Goal: Navigation & Orientation: Locate item on page

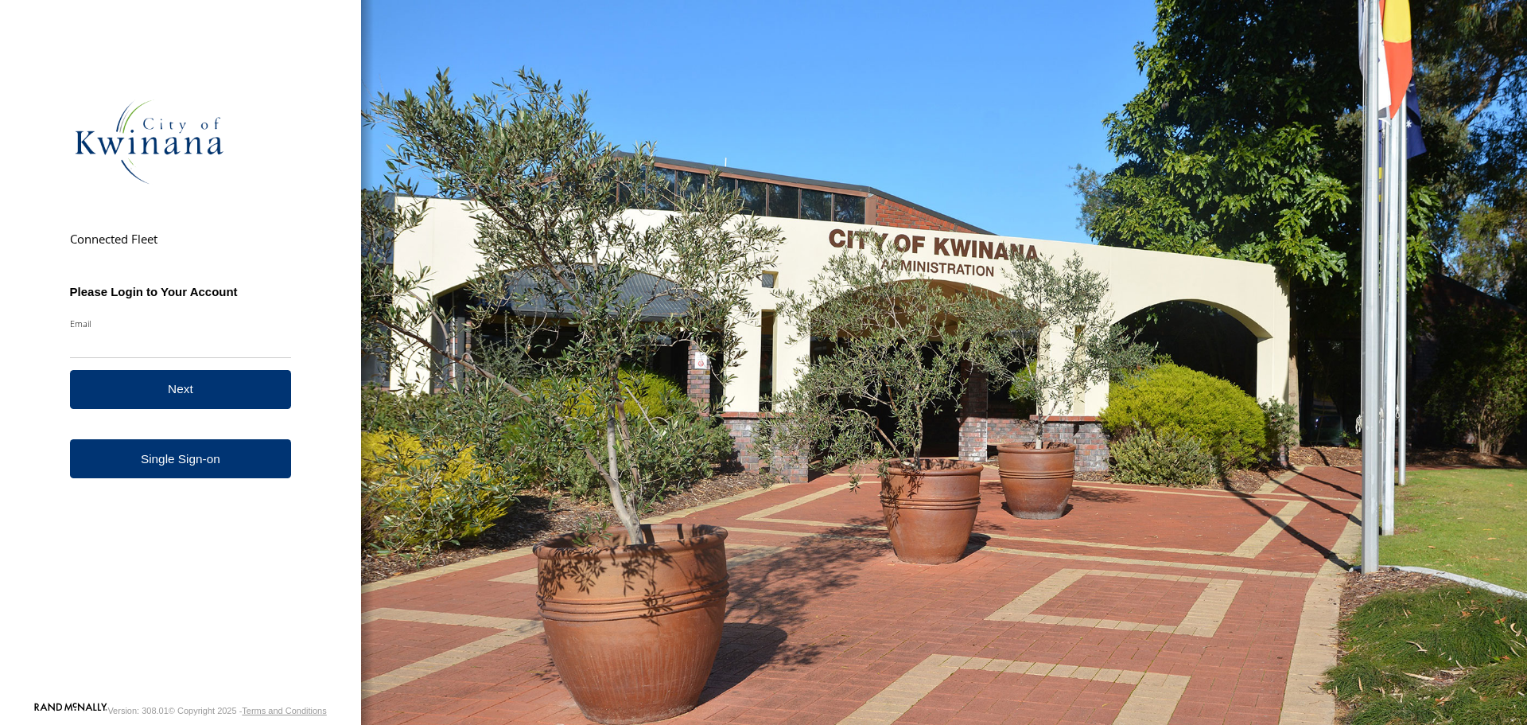
click at [216, 482] on form "Connected Fleet Please Login to Your Account Email Enter a valid login email ad…" at bounding box center [181, 369] width 270 height 662
click at [195, 460] on link "Single Sign-on" at bounding box center [181, 458] width 222 height 39
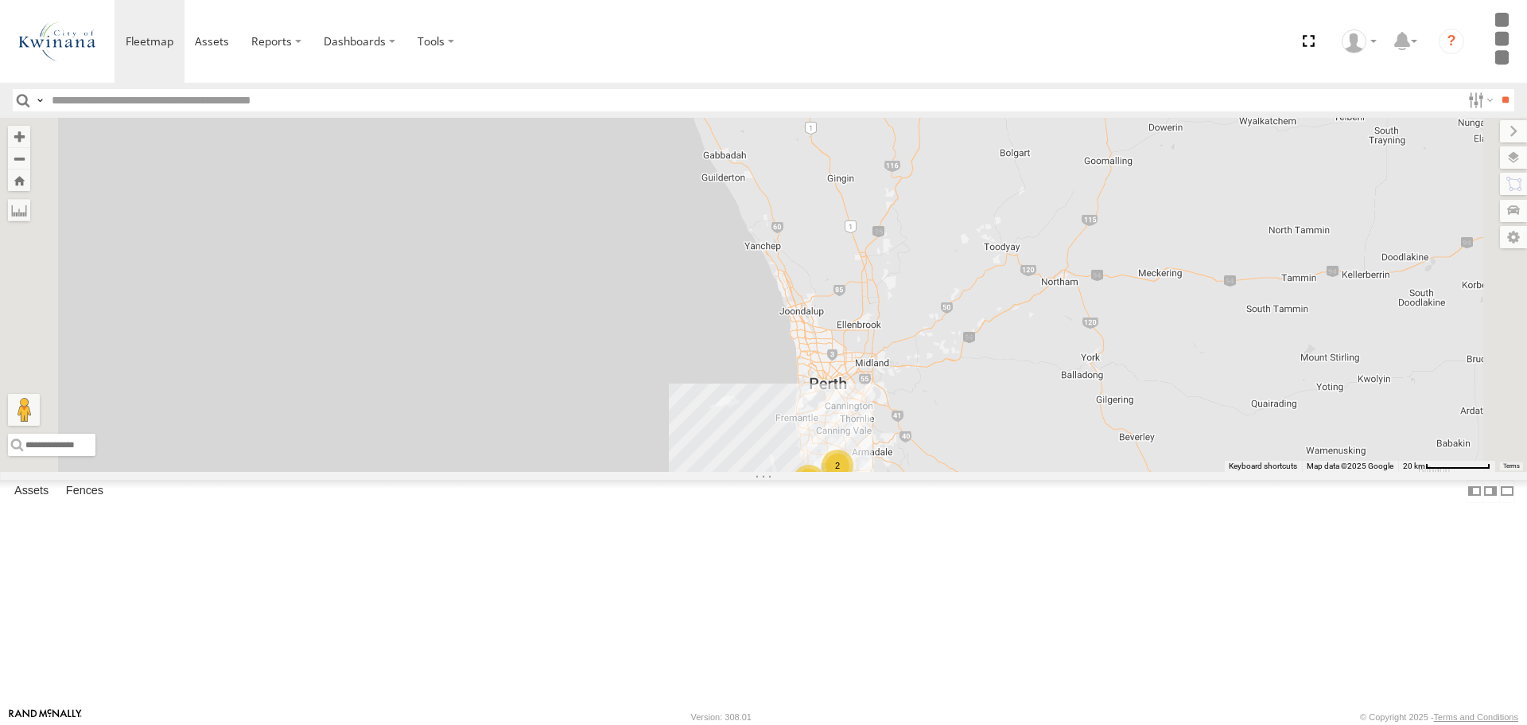
click at [839, 75] on span "KWN83 Supervisor Park Contr" at bounding box center [774, 69] width 130 height 11
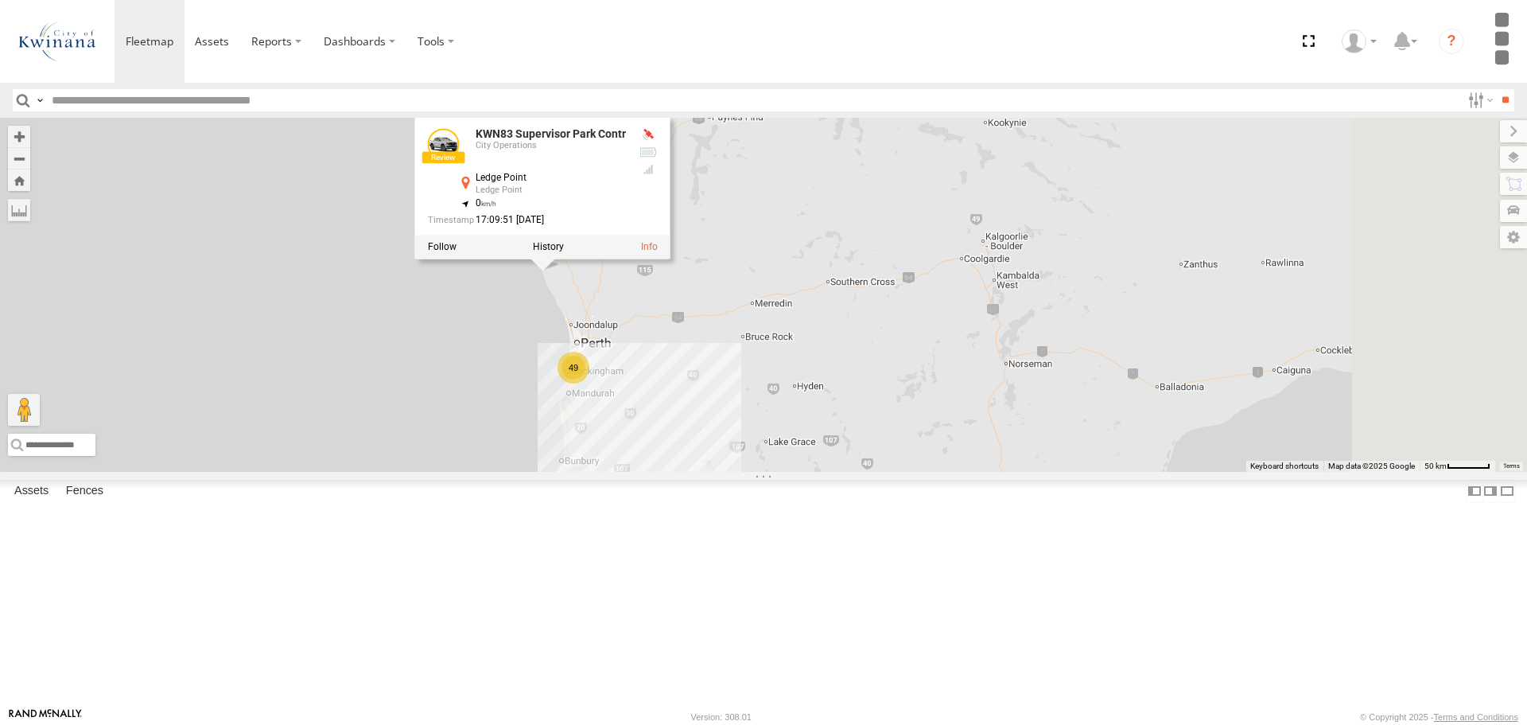
drag, startPoint x: 1042, startPoint y: 302, endPoint x: 890, endPoint y: 434, distance: 201.3
click at [890, 434] on div "KWN83 Supervisor Park Contr KWN83 Supervisor Park Contr City Operations [GEOGRA…" at bounding box center [763, 294] width 1527 height 353
click at [658, 393] on div "KWN83 Supervisor Park Contr KWN83 Supervisor Park Contr City Operations [GEOGRA…" at bounding box center [763, 294] width 1527 height 353
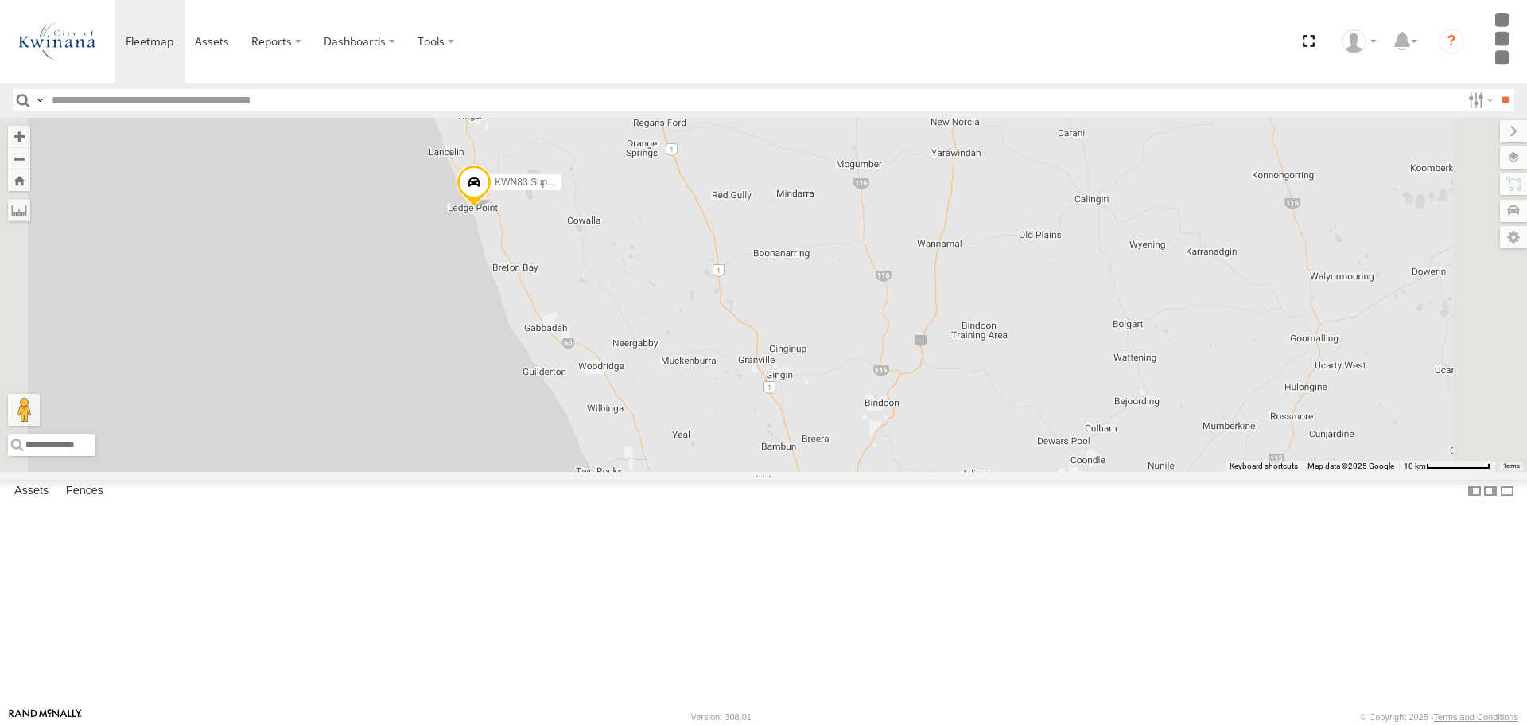
drag, startPoint x: 703, startPoint y: 236, endPoint x: 717, endPoint y: 374, distance: 138.3
click at [717, 374] on div "KWN83 Supervisor Park Contr" at bounding box center [763, 294] width 1527 height 353
click at [624, 198] on span "KWN83 Supervisor Park Contr" at bounding box center [560, 192] width 130 height 11
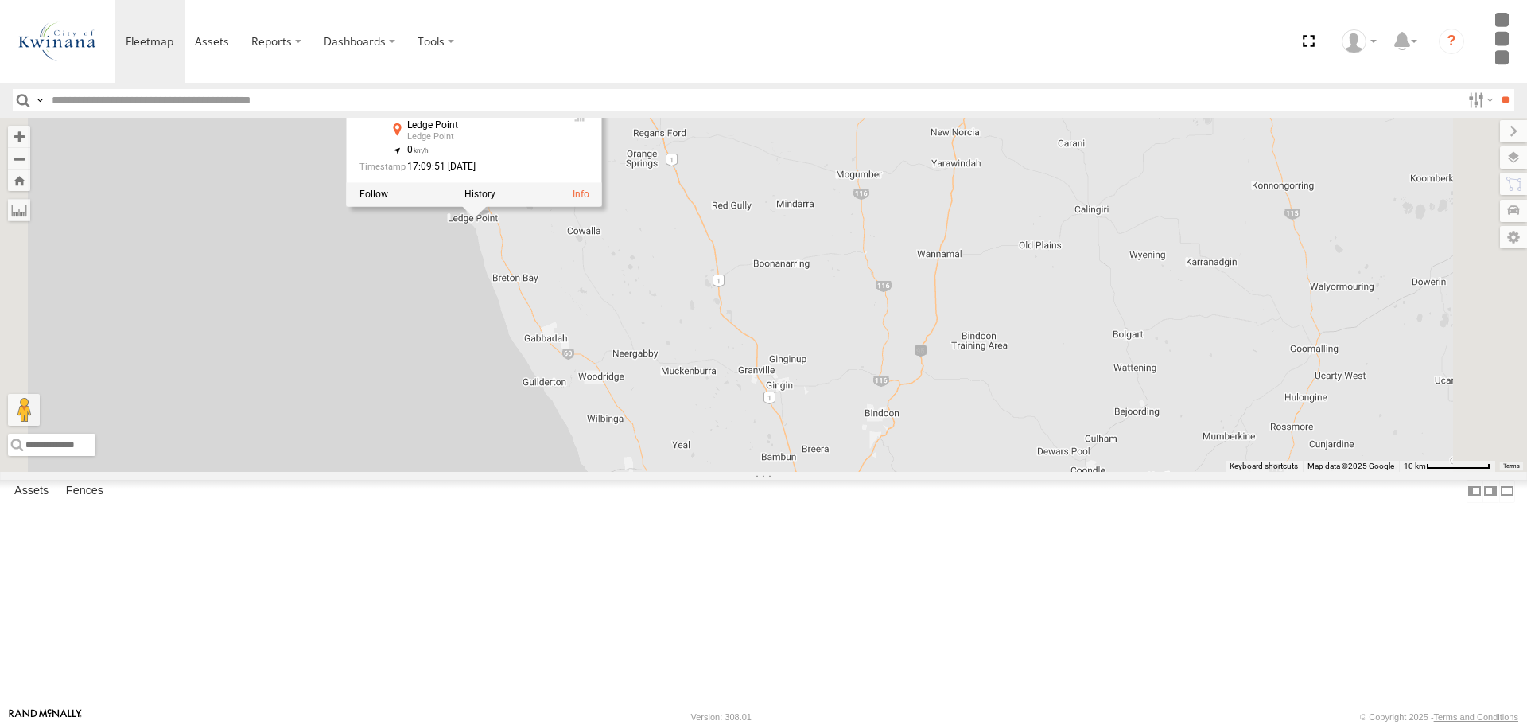
click at [771, 362] on div "KWN83 Supervisor Park Contr KWN83 Supervisor Park Contr City Operations [GEOGRA…" at bounding box center [763, 294] width 1527 height 353
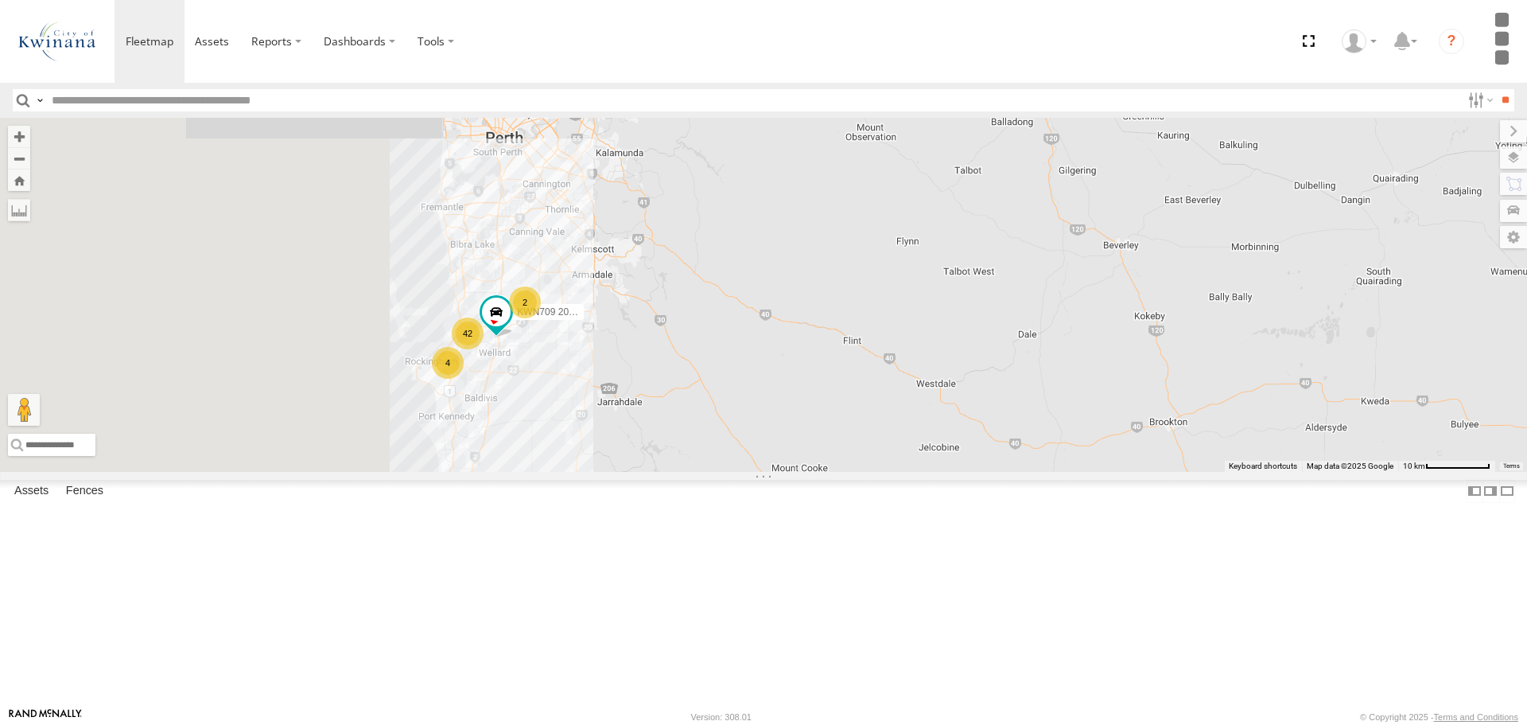
drag, startPoint x: 792, startPoint y: 352, endPoint x: 884, endPoint y: 321, distance: 96.6
click at [884, 321] on div "KWN83 Supervisor Park Contr 42 2 4 KWN709 2001093 Ford Ranger" at bounding box center [763, 294] width 1527 height 353
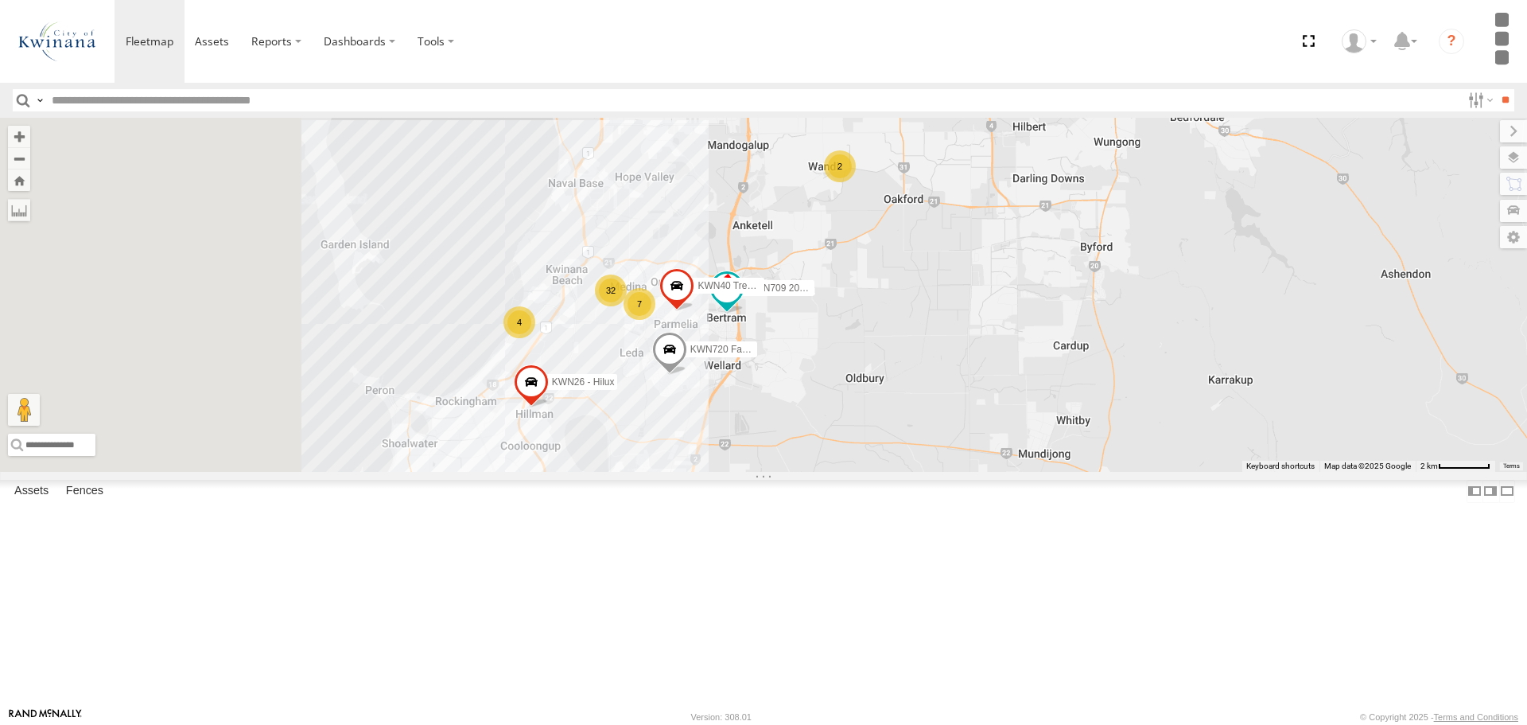
drag, startPoint x: 575, startPoint y: 462, endPoint x: 837, endPoint y: 519, distance: 268.6
click at [837, 471] on div "KWN83 Supervisor Park Contr KWN709 2001093 Ford Ranger KWN720 Facility Maint KW…" at bounding box center [763, 294] width 1527 height 353
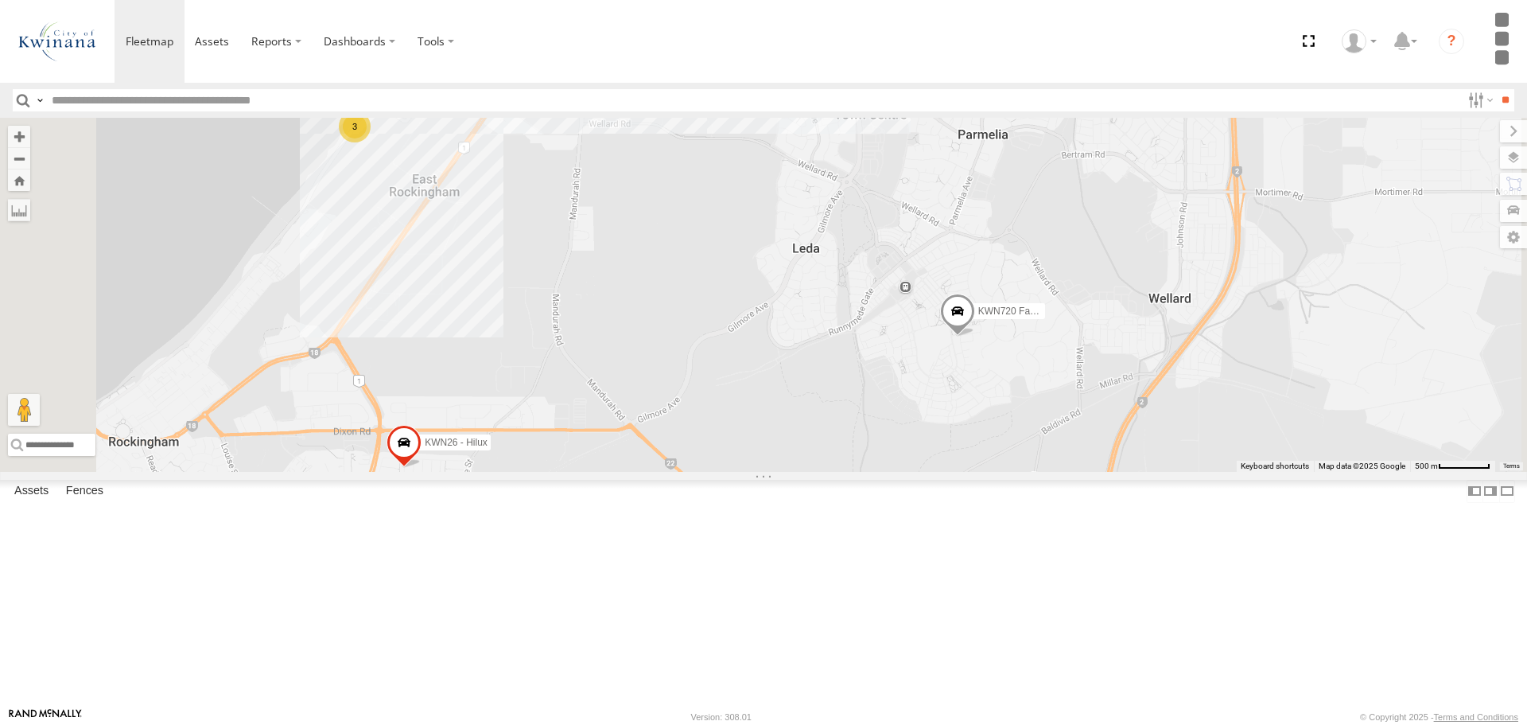
click at [746, 305] on div "KWN83 Supervisor Park Contr KWN709 2001093 Ford Ranger KWN720 Facility Maint KW…" at bounding box center [763, 294] width 1527 height 353
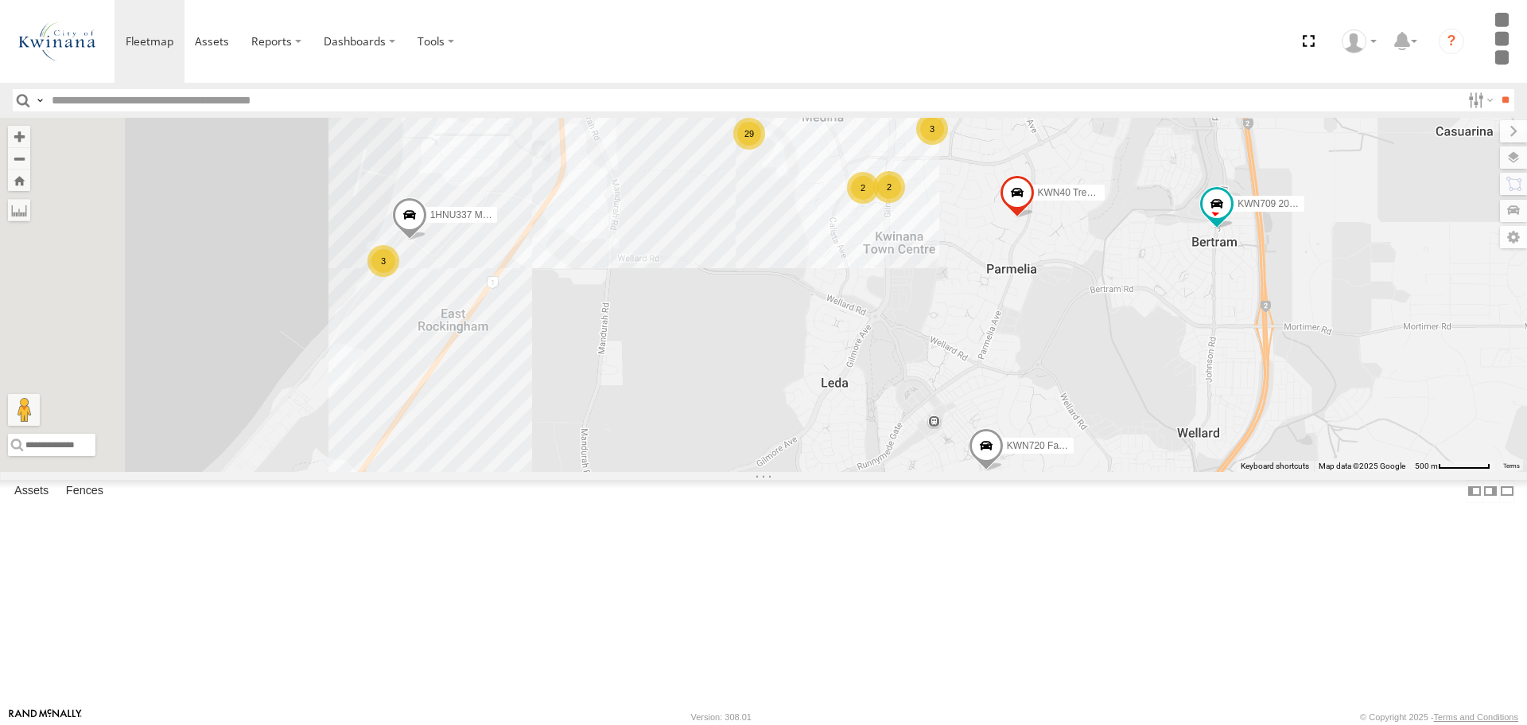
drag, startPoint x: 736, startPoint y: 357, endPoint x: 801, endPoint y: 546, distance: 199.2
click at [800, 471] on div "KWN83 Supervisor Park Contr KWN709 2001093 Ford Ranger KWN720 Facility Maint KW…" at bounding box center [763, 294] width 1527 height 353
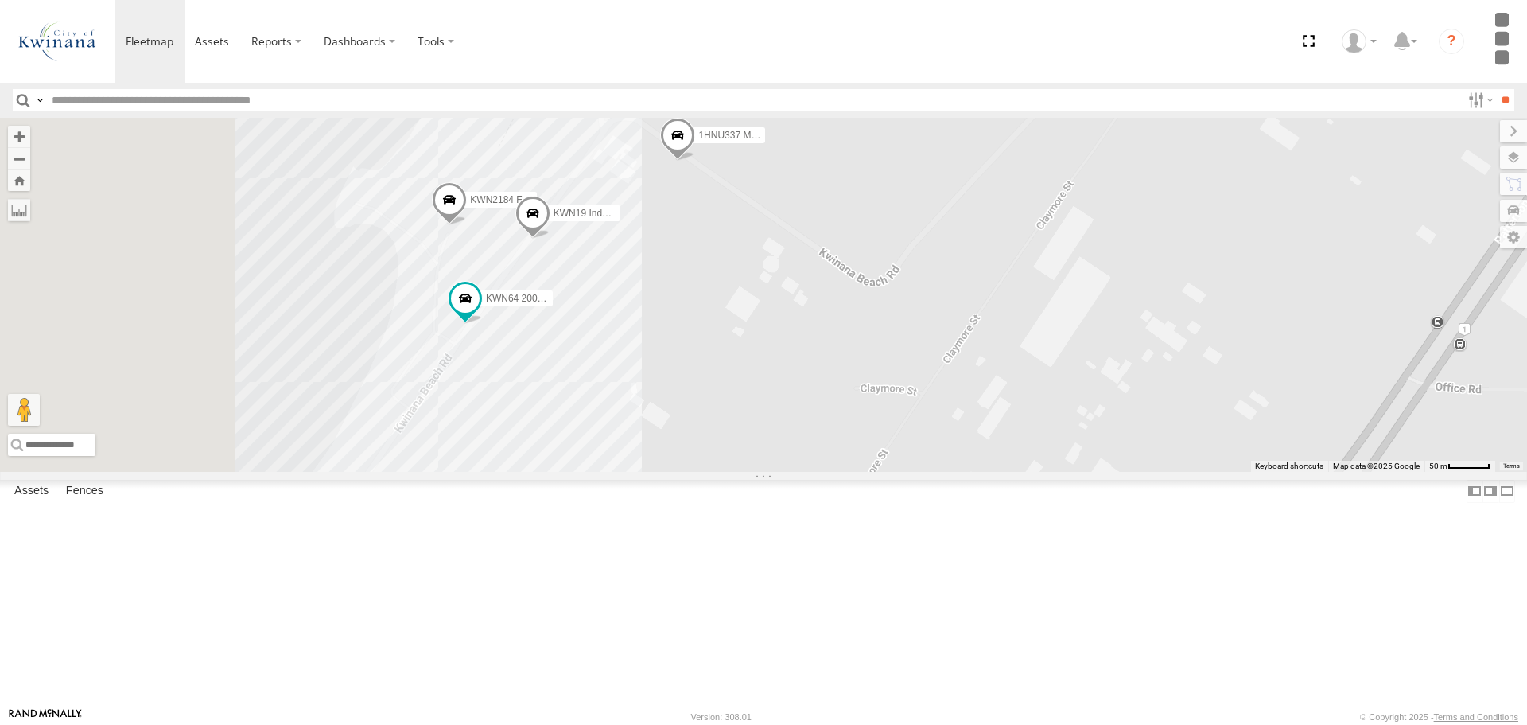
drag, startPoint x: 664, startPoint y: 465, endPoint x: 919, endPoint y: 487, distance: 256.2
click at [919, 471] on div "KWN83 Supervisor Park Contr KWN709 2001093 Ford Ranger KWN720 Facility Maint KW…" at bounding box center [763, 294] width 1527 height 353
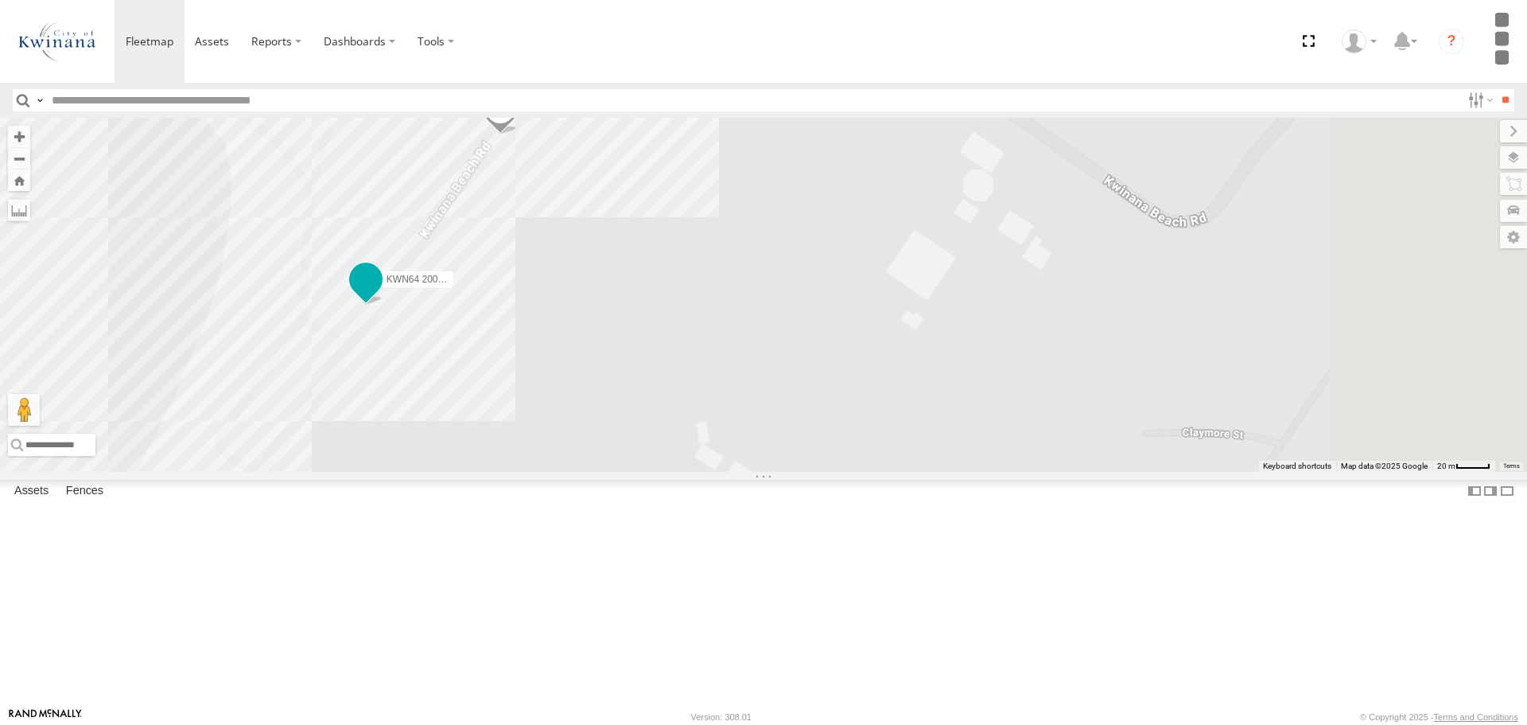
click at [453, 286] on label "KWN64 2001034 Hino 300" at bounding box center [414, 278] width 80 height 16
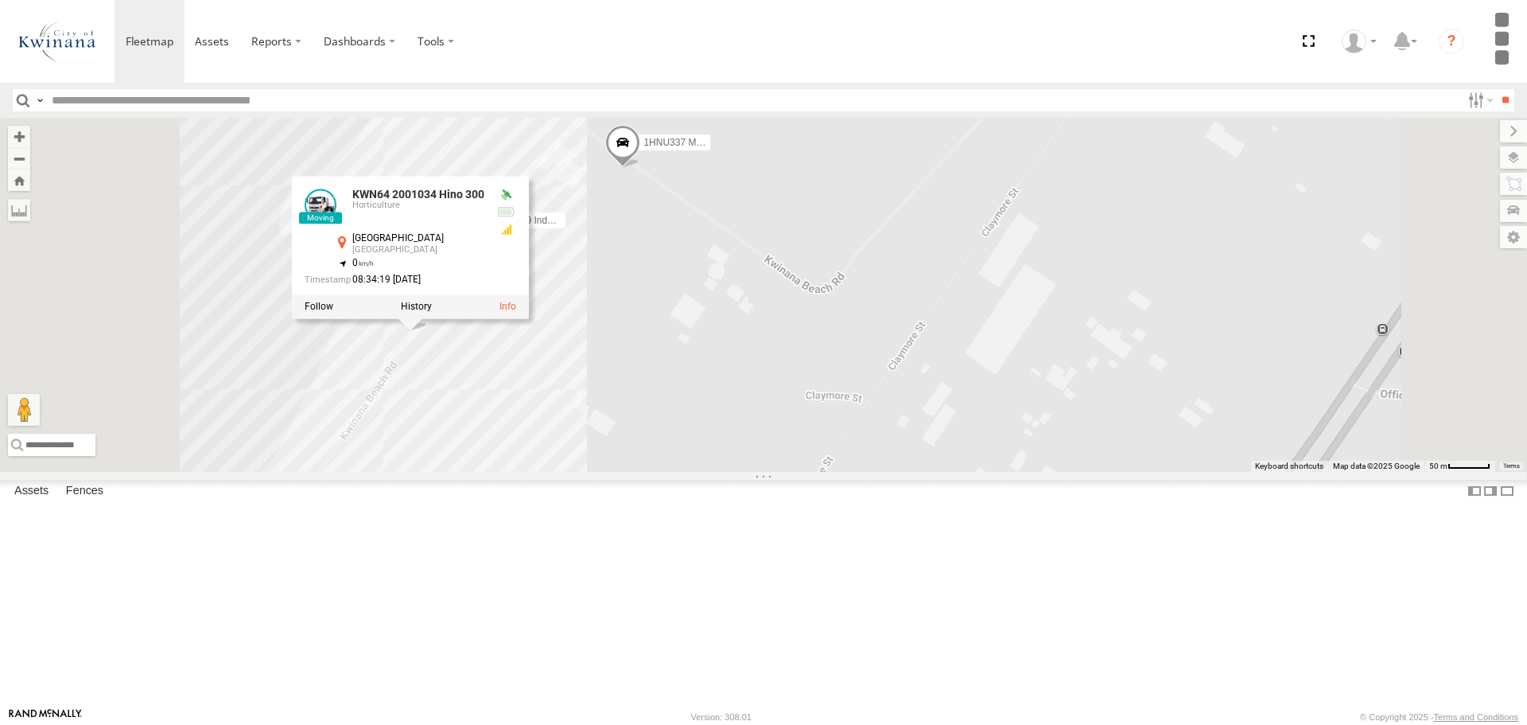
click at [659, 471] on div "KWN83 Supervisor Park Contr KWN709 2001093 Ford Ranger KWN720 Facility Maint KW…" at bounding box center [763, 294] width 1527 height 353
click at [802, 471] on div "KWN83 Supervisor Park Contr KWN709 2001093 Ford Ranger KWN720 Facility Maint KW…" at bounding box center [763, 294] width 1527 height 353
click at [934, 430] on div "KWN83 Supervisor Park Contr KWN709 2001093 Ford Ranger KWN720 Facility Maint KW…" at bounding box center [763, 294] width 1527 height 353
click at [853, 325] on div "KWN83 Supervisor Park Contr KWN709 2001093 Ford Ranger KWN720 Facility Maint KW…" at bounding box center [763, 294] width 1527 height 353
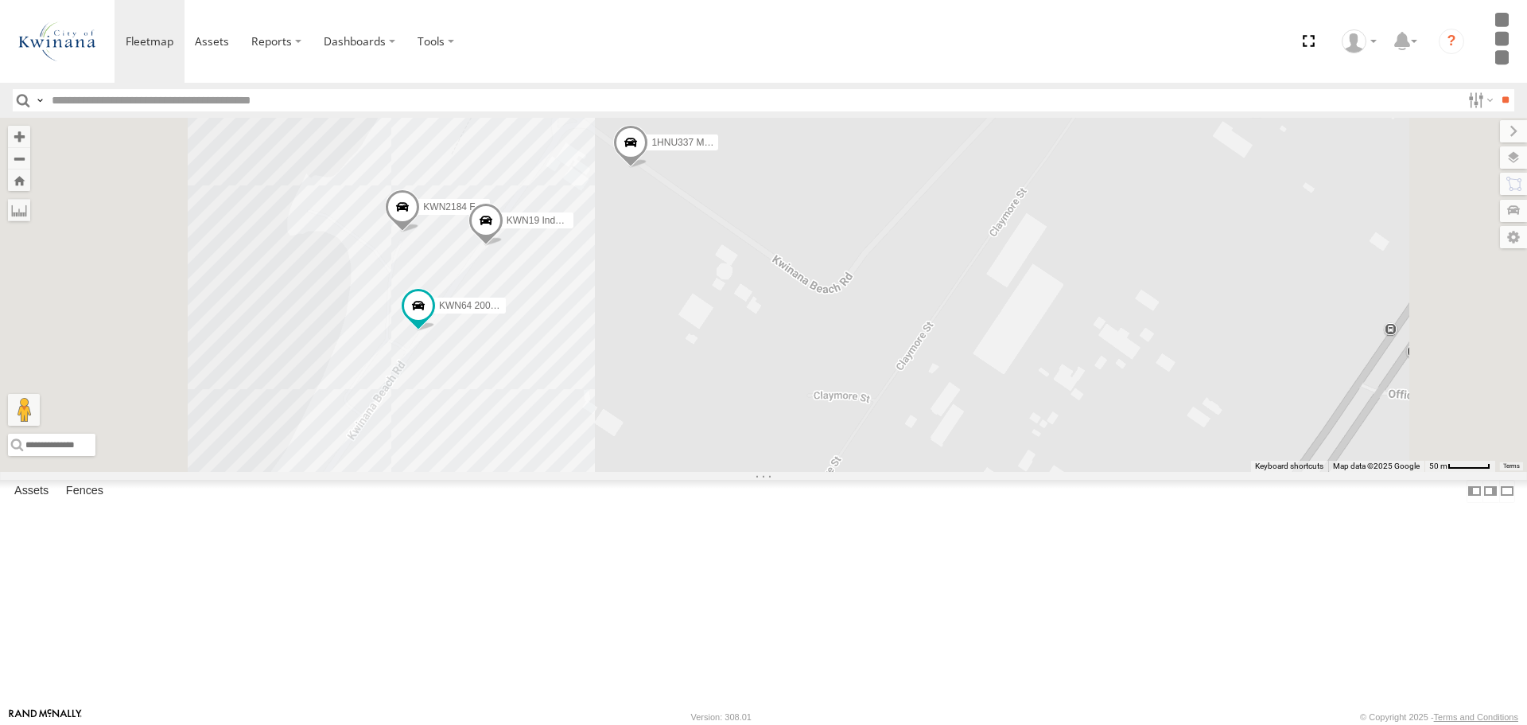
click at [539, 212] on span "KWN2184 Facility Cleaning" at bounding box center [481, 206] width 116 height 11
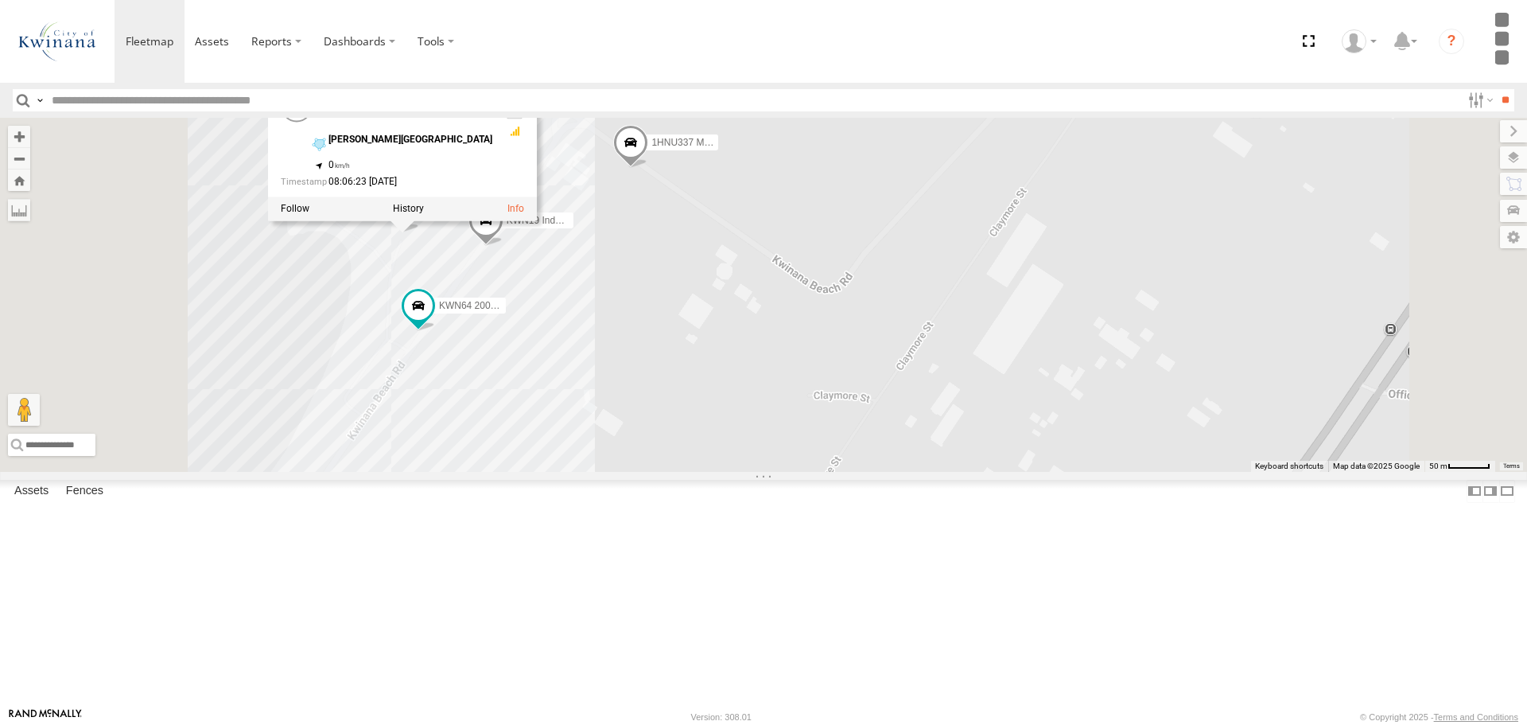
click at [836, 427] on div "KWN83 Supervisor Park Contr KWN709 2001093 Ford Ranger KWN720 Facility Maint KW…" at bounding box center [763, 294] width 1527 height 353
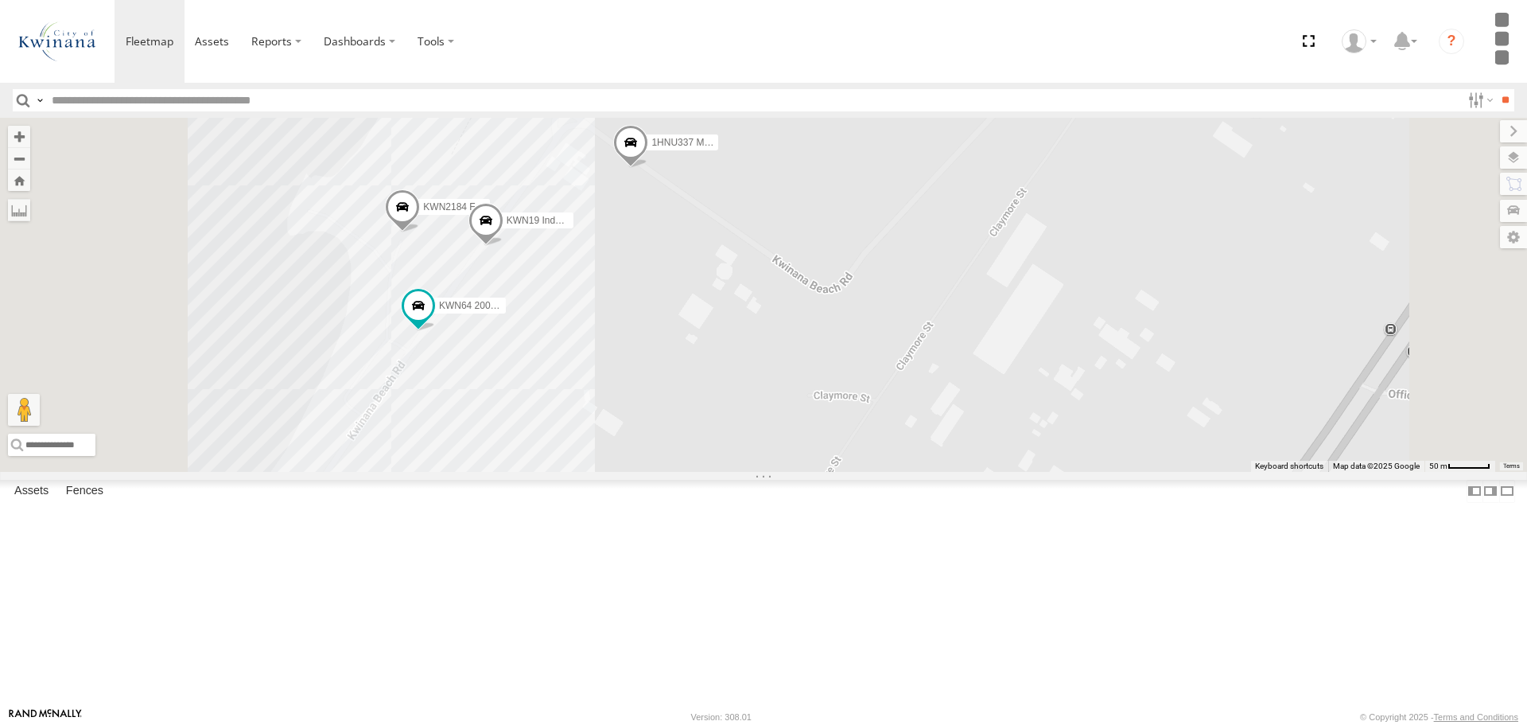
click at [573, 228] on label "KWN19 Industrial Mowing" at bounding box center [534, 220] width 80 height 16
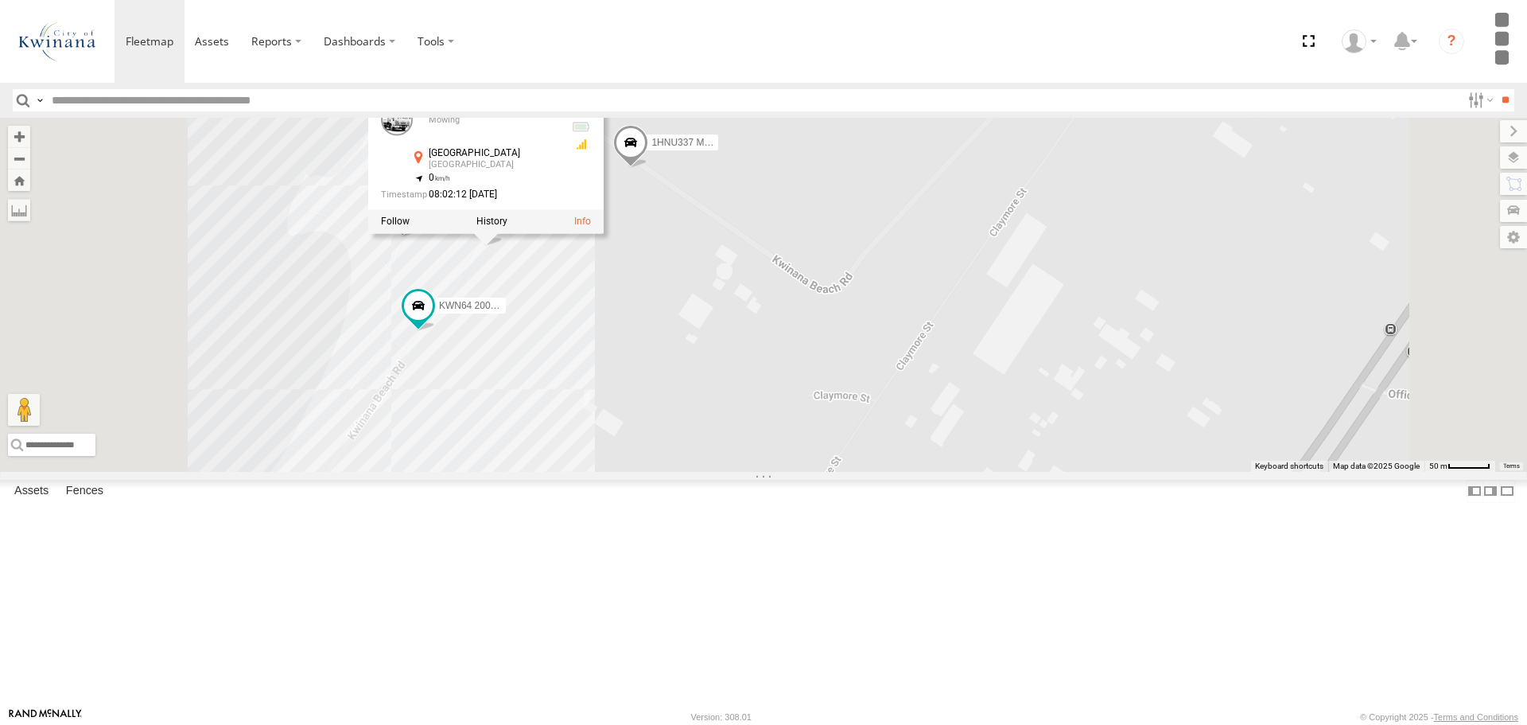
click at [759, 419] on div "KWN83 Supervisor Park Contr KWN709 2001093 Ford Ranger KWN720 Facility Maint KW…" at bounding box center [763, 294] width 1527 height 353
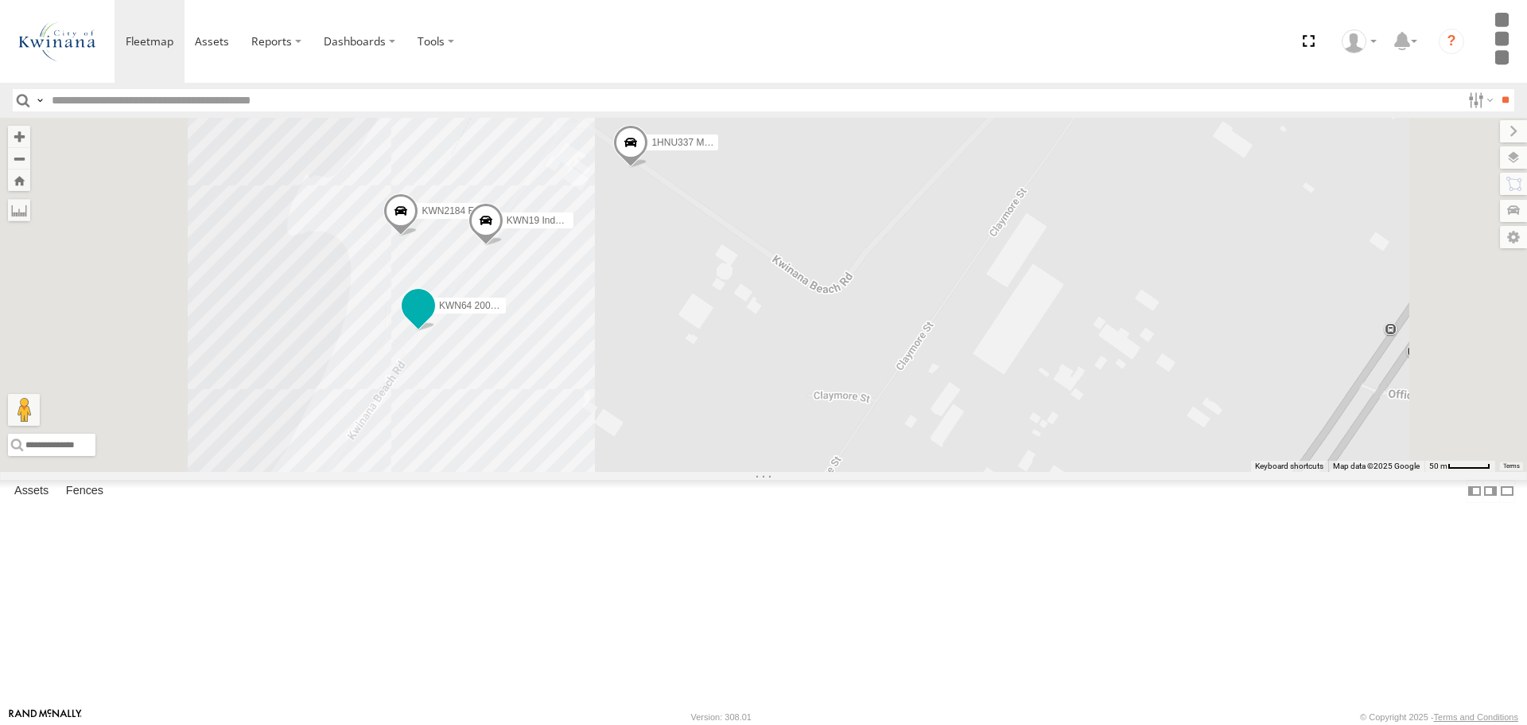
click at [553, 310] on span "KWN64 2001034 Hino 300" at bounding box center [496, 304] width 114 height 11
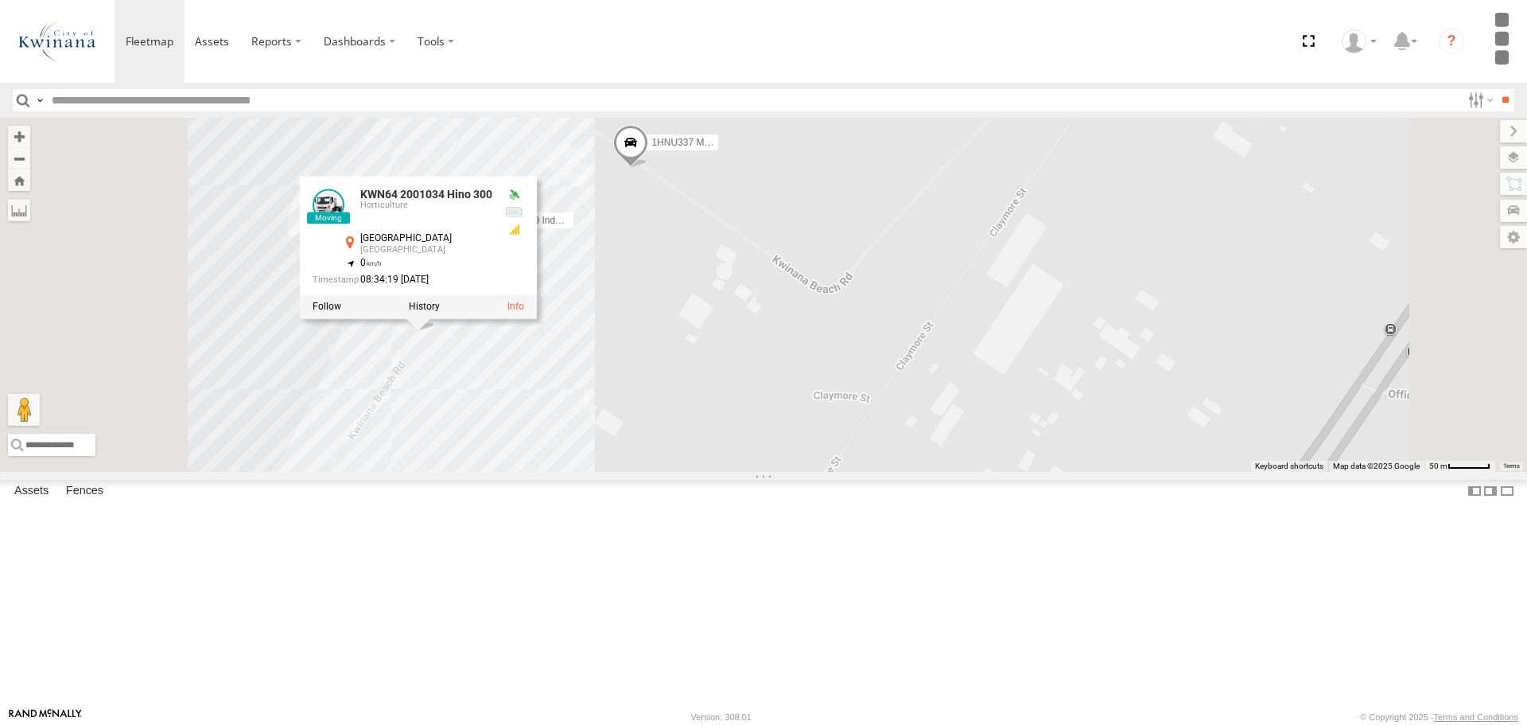
click at [856, 433] on div "KWN83 Supervisor Park Contr KWN709 2001093 Ford Ranger KWN720 Facility Maint KW…" at bounding box center [763, 294] width 1527 height 353
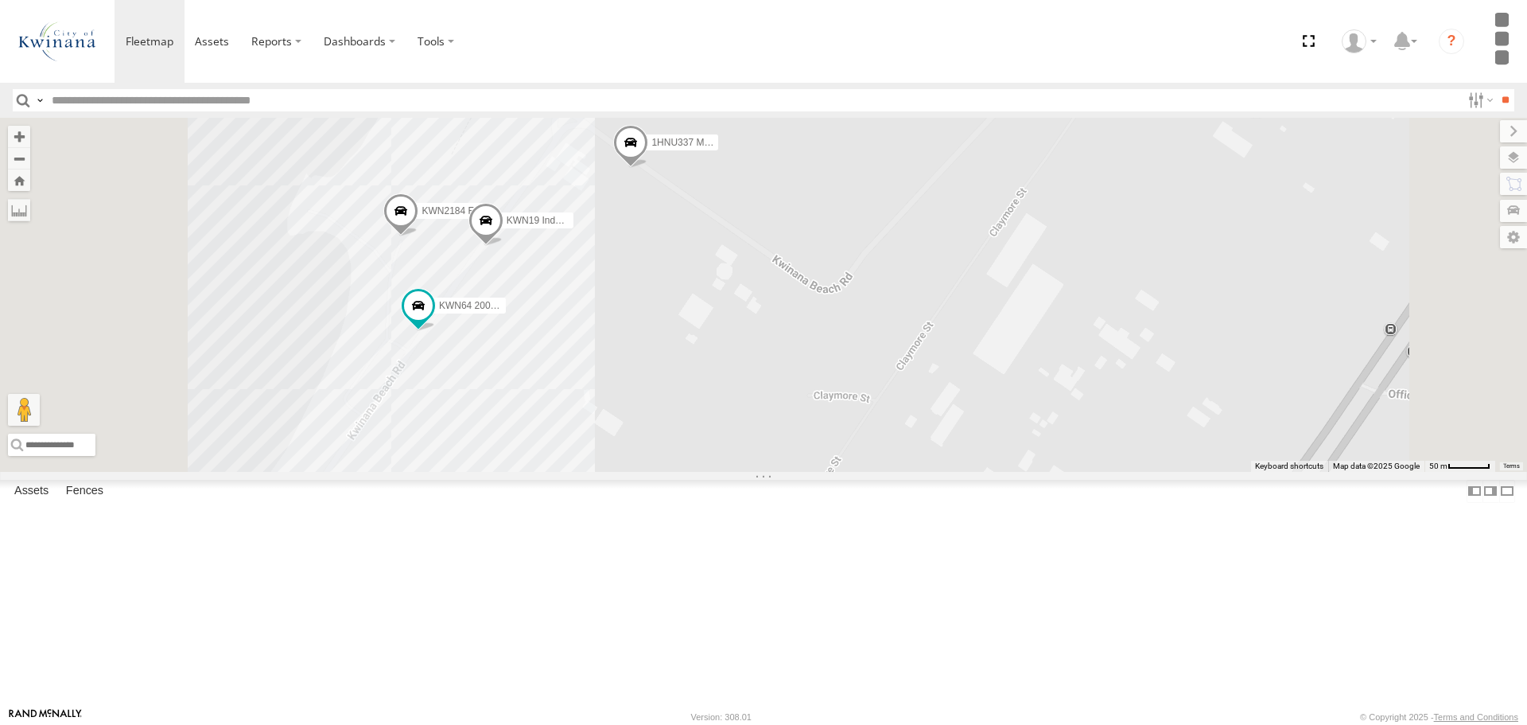
click at [718, 150] on label "1HNU337 Mower" at bounding box center [679, 142] width 80 height 16
click at [836, 372] on div "KWN83 Supervisor Park Contr KWN709 2001093 Ford Ranger KWN720 Facility Maint KW…" at bounding box center [763, 294] width 1527 height 353
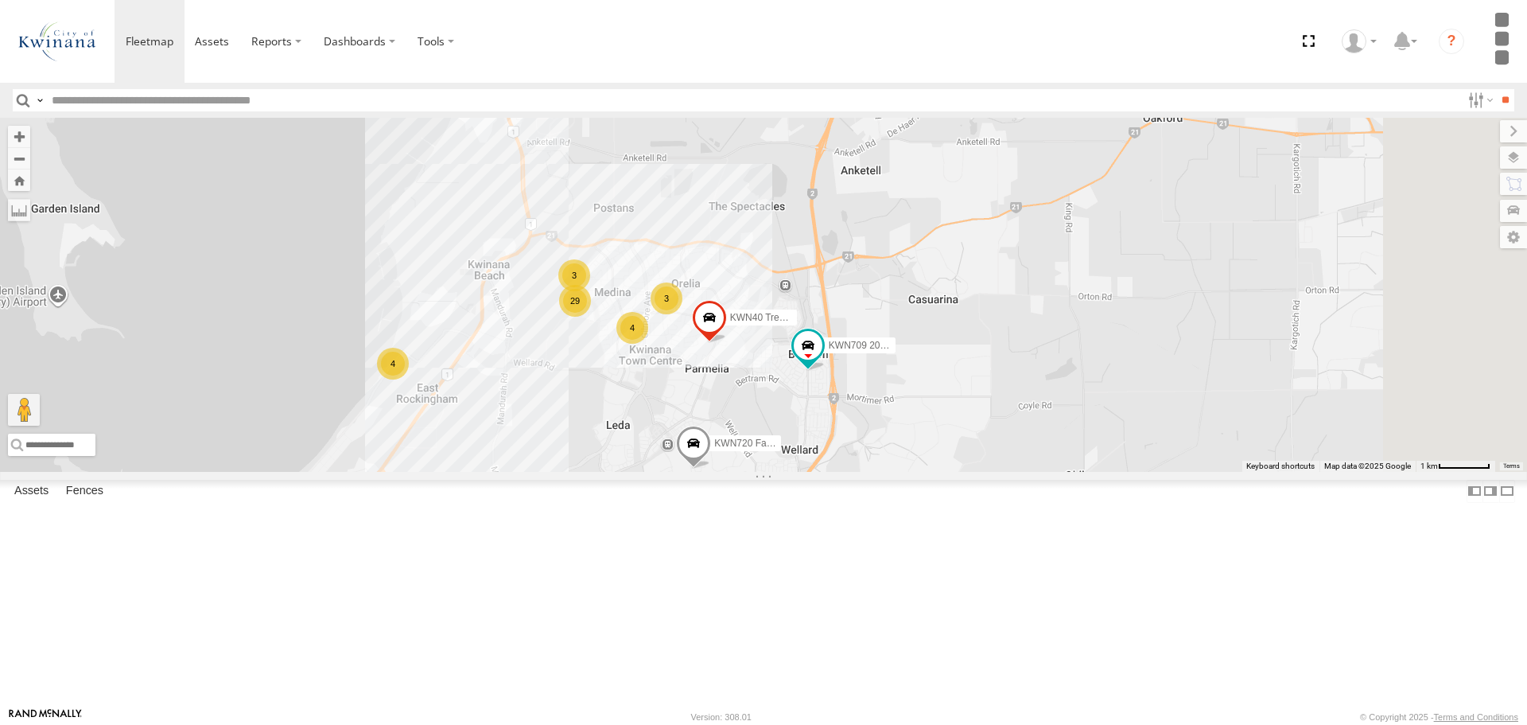
drag, startPoint x: 1109, startPoint y: 437, endPoint x: 756, endPoint y: 480, distance: 355.7
click at [756, 471] on div "KWN83 Supervisor Park Contr KWN709 2001093 Ford Ranger KWN720 Facility Maint KW…" at bounding box center [763, 294] width 1527 height 353
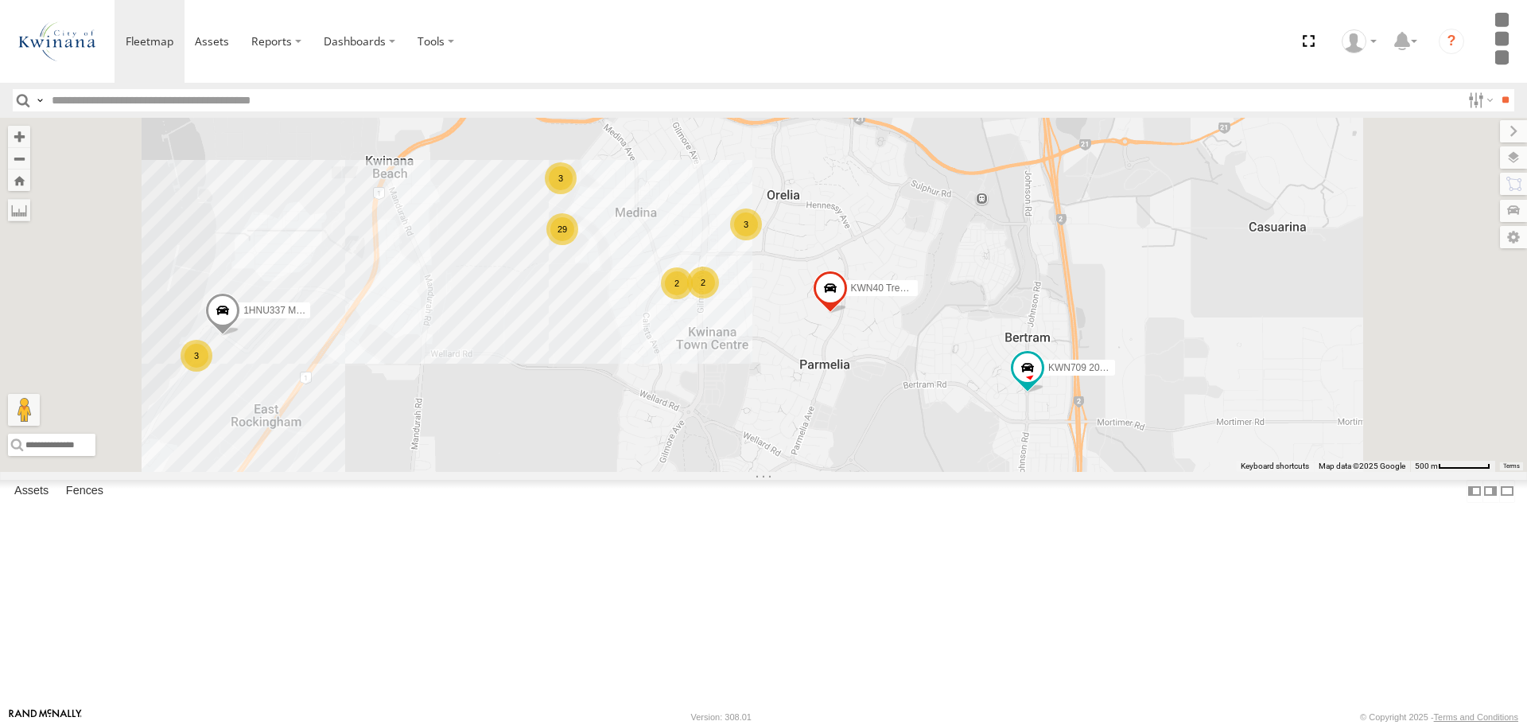
drag, startPoint x: 942, startPoint y: 387, endPoint x: 1015, endPoint y: 540, distance: 169.3
click at [1014, 471] on div "KWN83 Supervisor Park Contr KWN709 2001093 Ford Ranger KWN720 Facility Maint KW…" at bounding box center [763, 294] width 1527 height 353
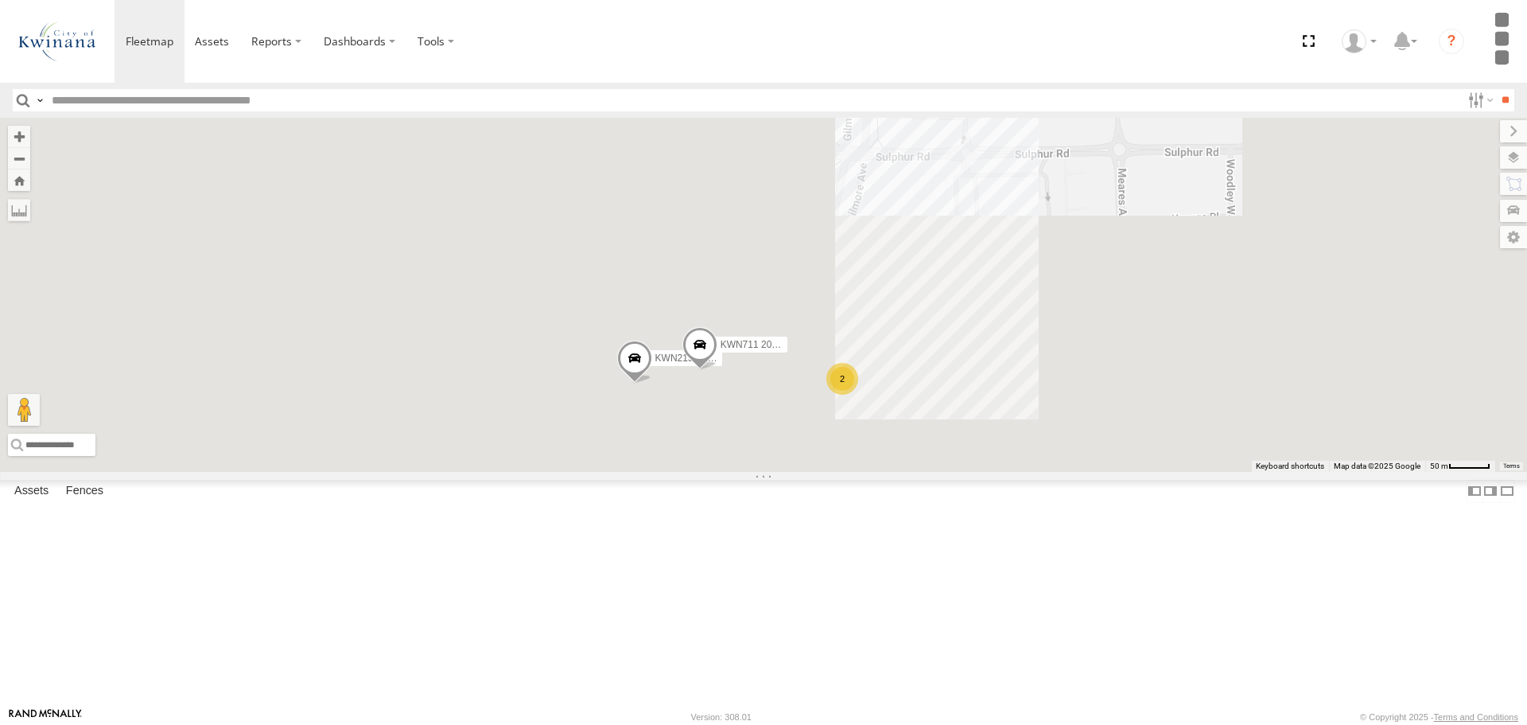
drag, startPoint x: 721, startPoint y: 558, endPoint x: 959, endPoint y: 535, distance: 238.9
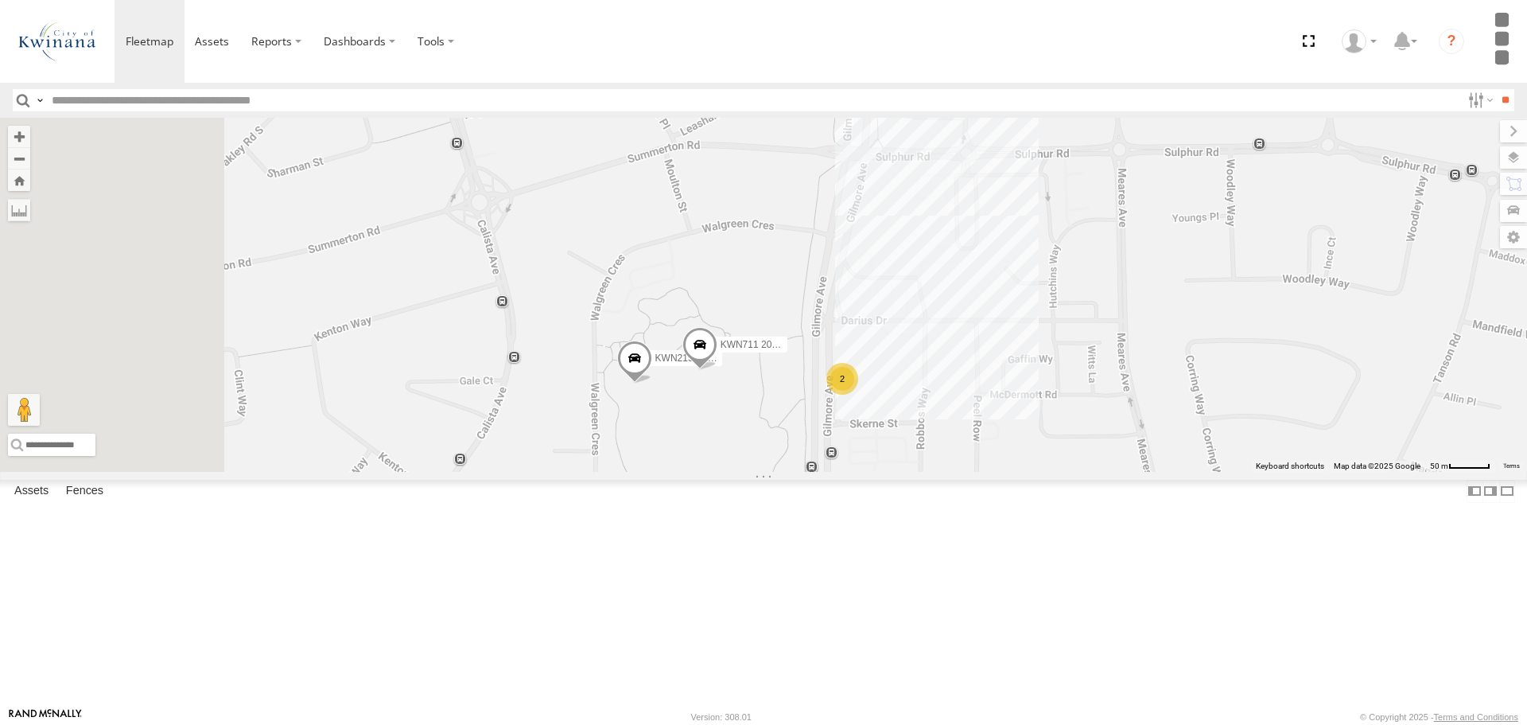
click at [959, 471] on div "KWN83 Supervisor Park Contr KWN709 2001093 Ford Ranger KWN720 Facility Maint KW…" at bounding box center [763, 294] width 1527 height 353
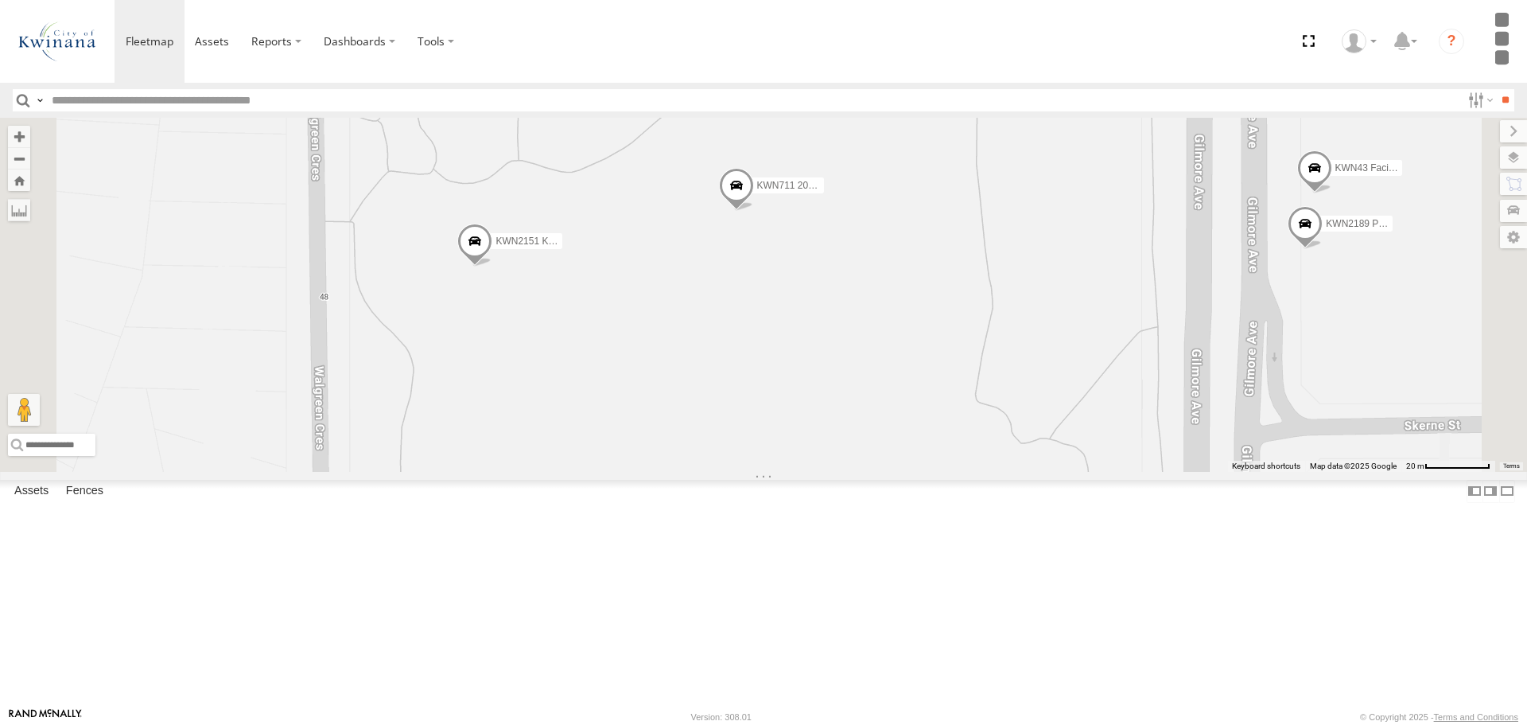
click at [561, 247] on span "KWN2151 KAP" at bounding box center [527, 240] width 65 height 11
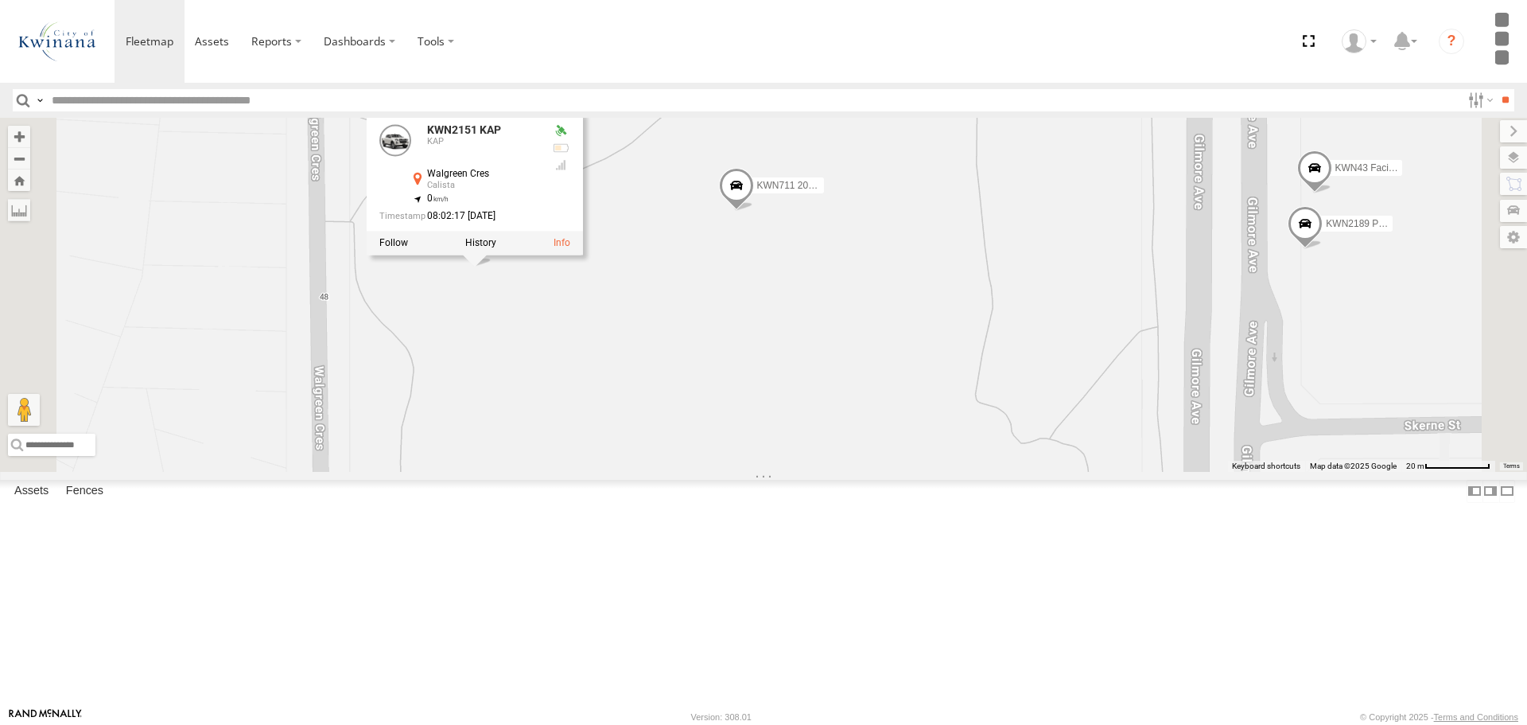
click at [922, 190] on span "KWN711 2001089 Ford Ranger (Retic)" at bounding box center [839, 184] width 165 height 11
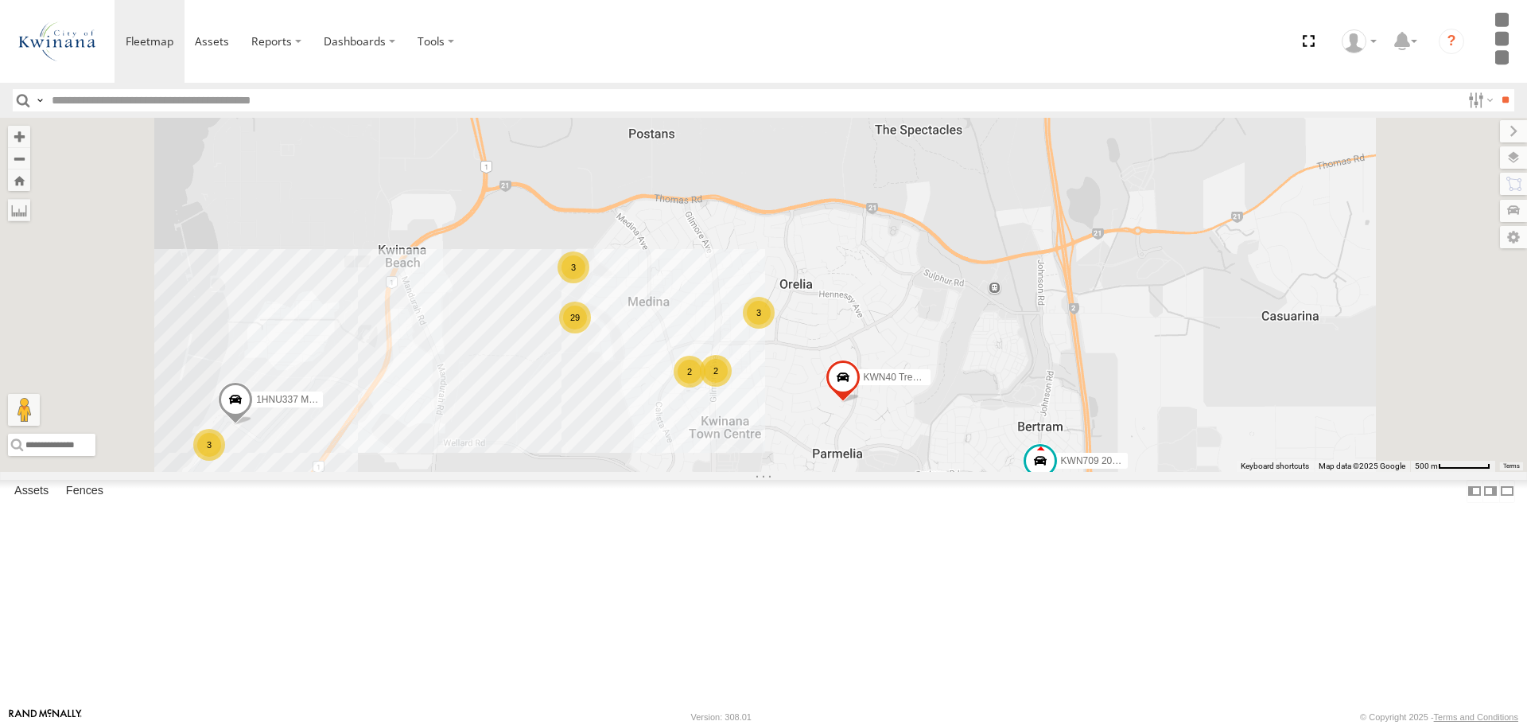
click at [589, 283] on div "3" at bounding box center [573, 267] width 32 height 32
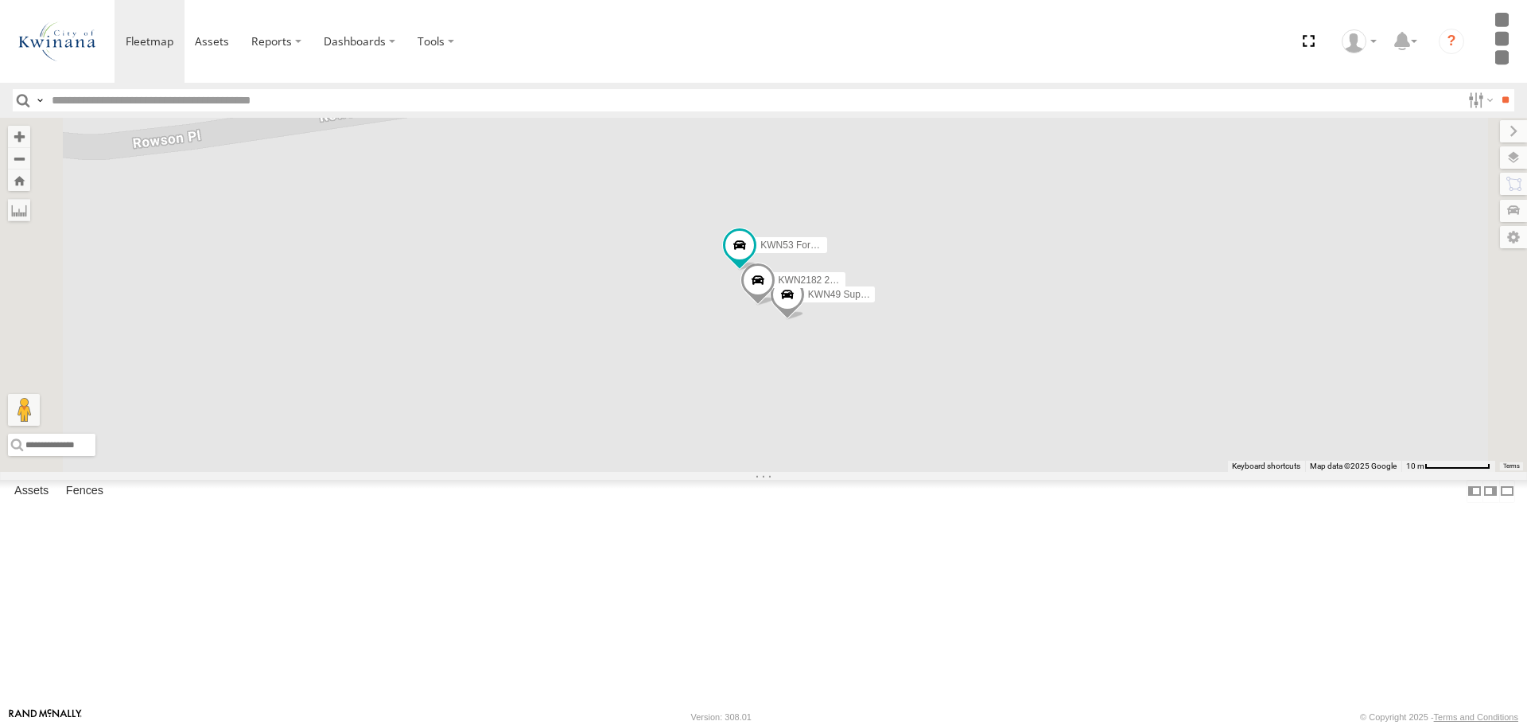
click at [805, 319] on span at bounding box center [787, 297] width 35 height 43
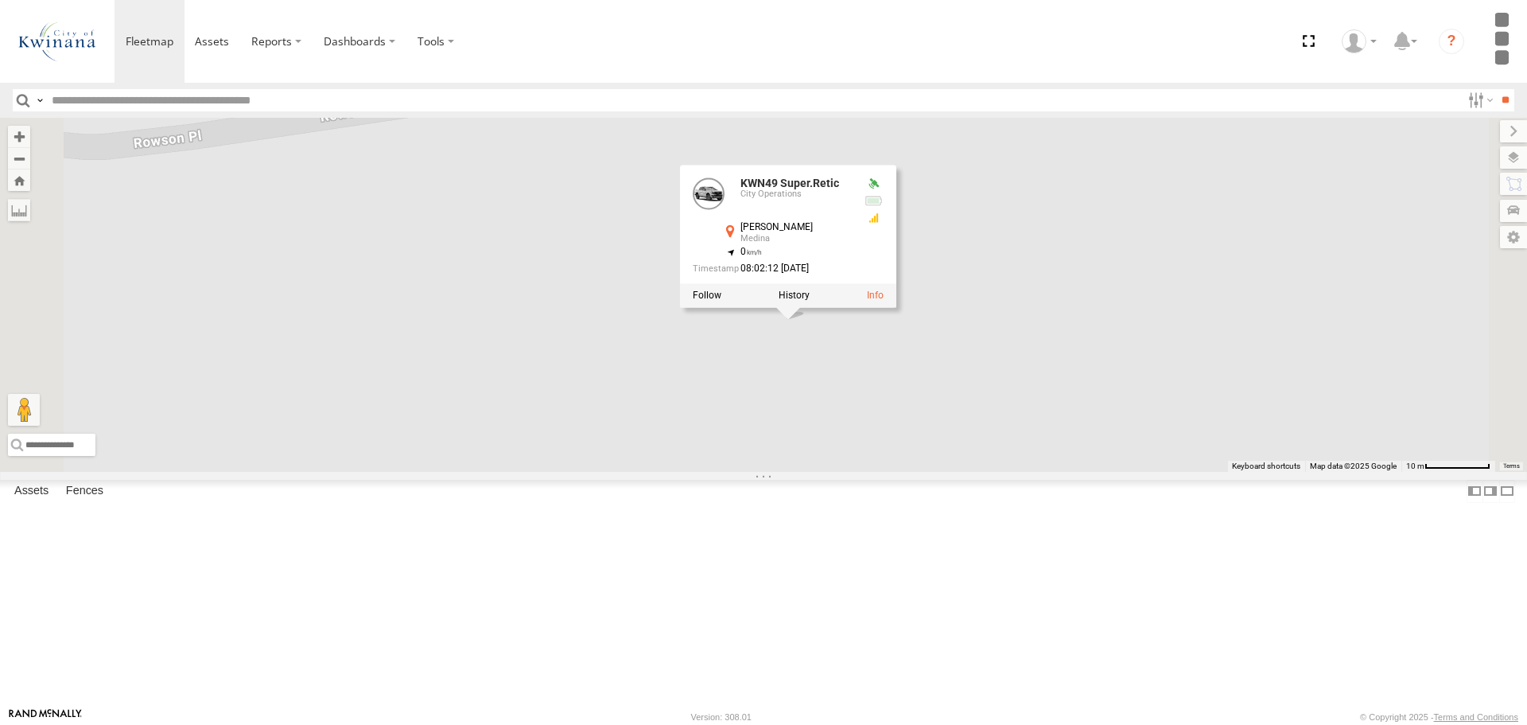
click at [956, 467] on div "KWN83 Supervisor Park Contr KWN709 2001093 Ford Ranger KWN720 Facility Maint KW…" at bounding box center [763, 294] width 1527 height 353
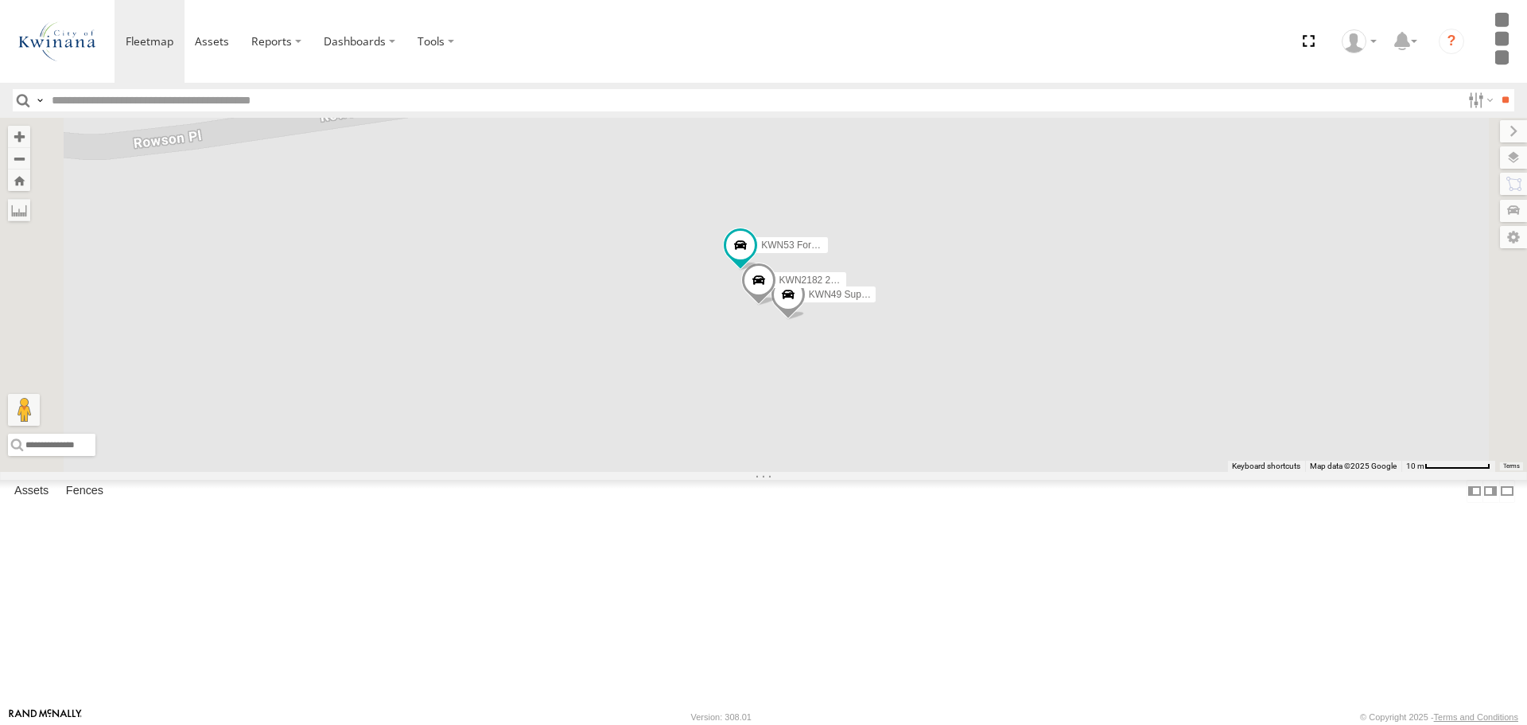
click at [776, 305] on span at bounding box center [758, 283] width 35 height 43
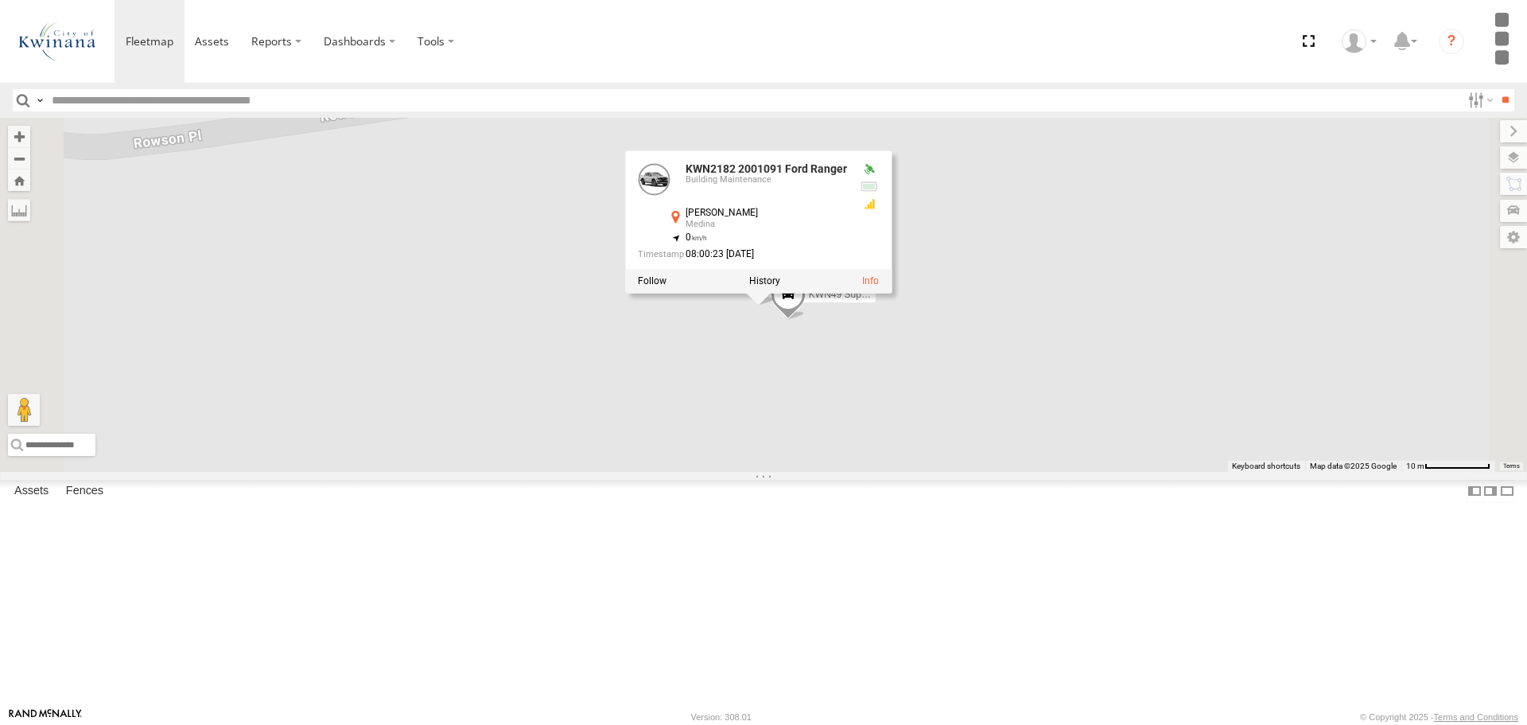
click at [942, 458] on div "KWN83 Supervisor Park Contr KWN709 2001093 Ford Ranger KWN720 Facility Maint KW…" at bounding box center [763, 294] width 1527 height 353
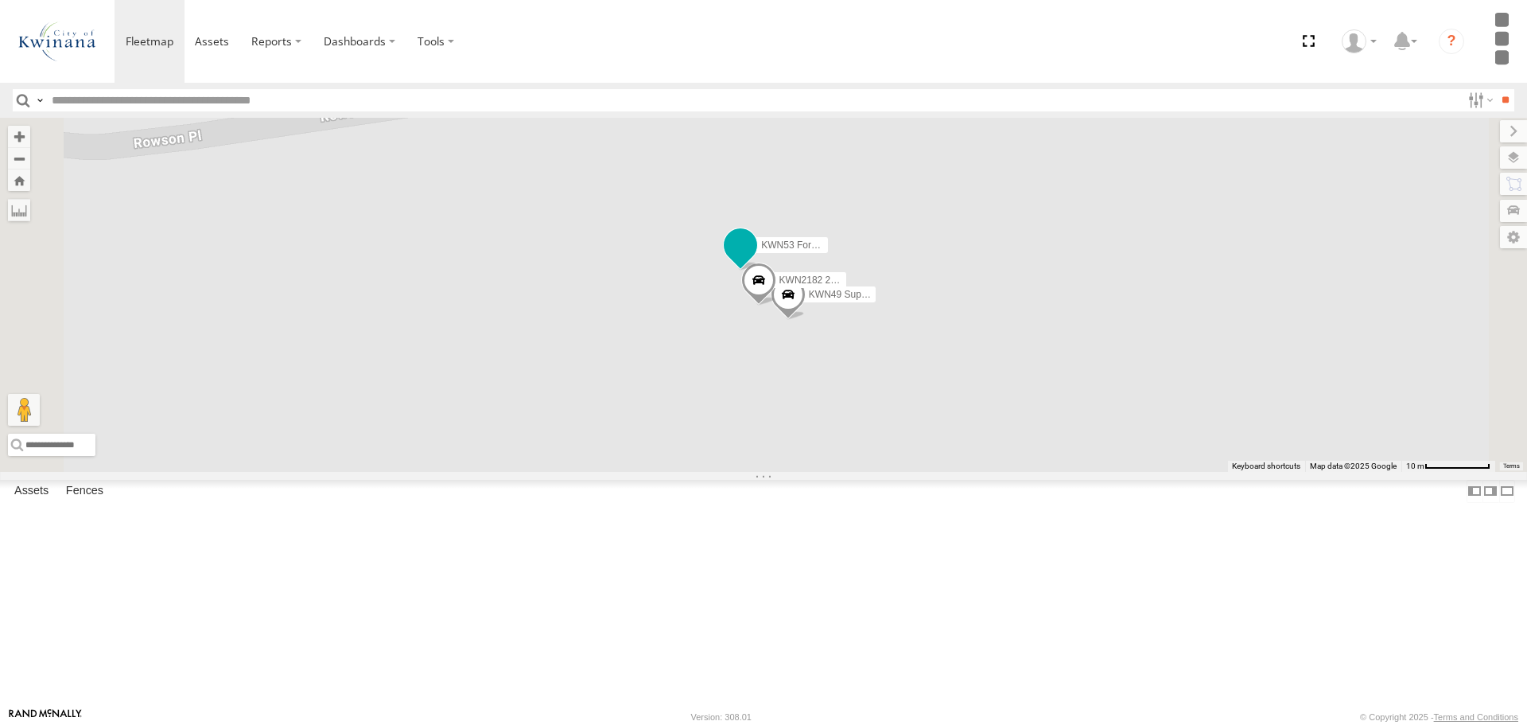
click at [755, 258] on span at bounding box center [740, 244] width 29 height 29
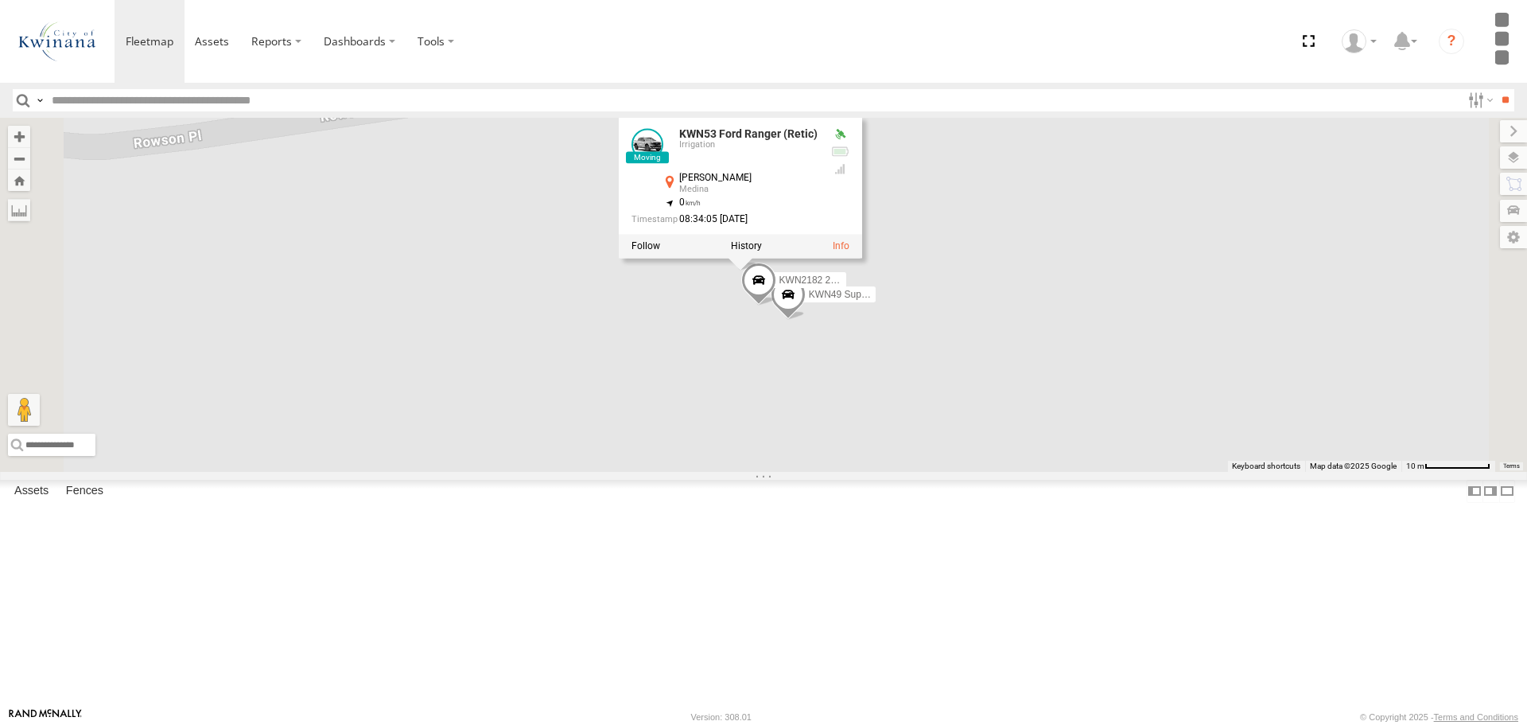
click at [888, 453] on div "KWN83 Supervisor Park Contr KWN709 2001093 Ford Ranger KWN720 Facility Maint KW…" at bounding box center [763, 294] width 1527 height 353
